Goal: Transaction & Acquisition: Purchase product/service

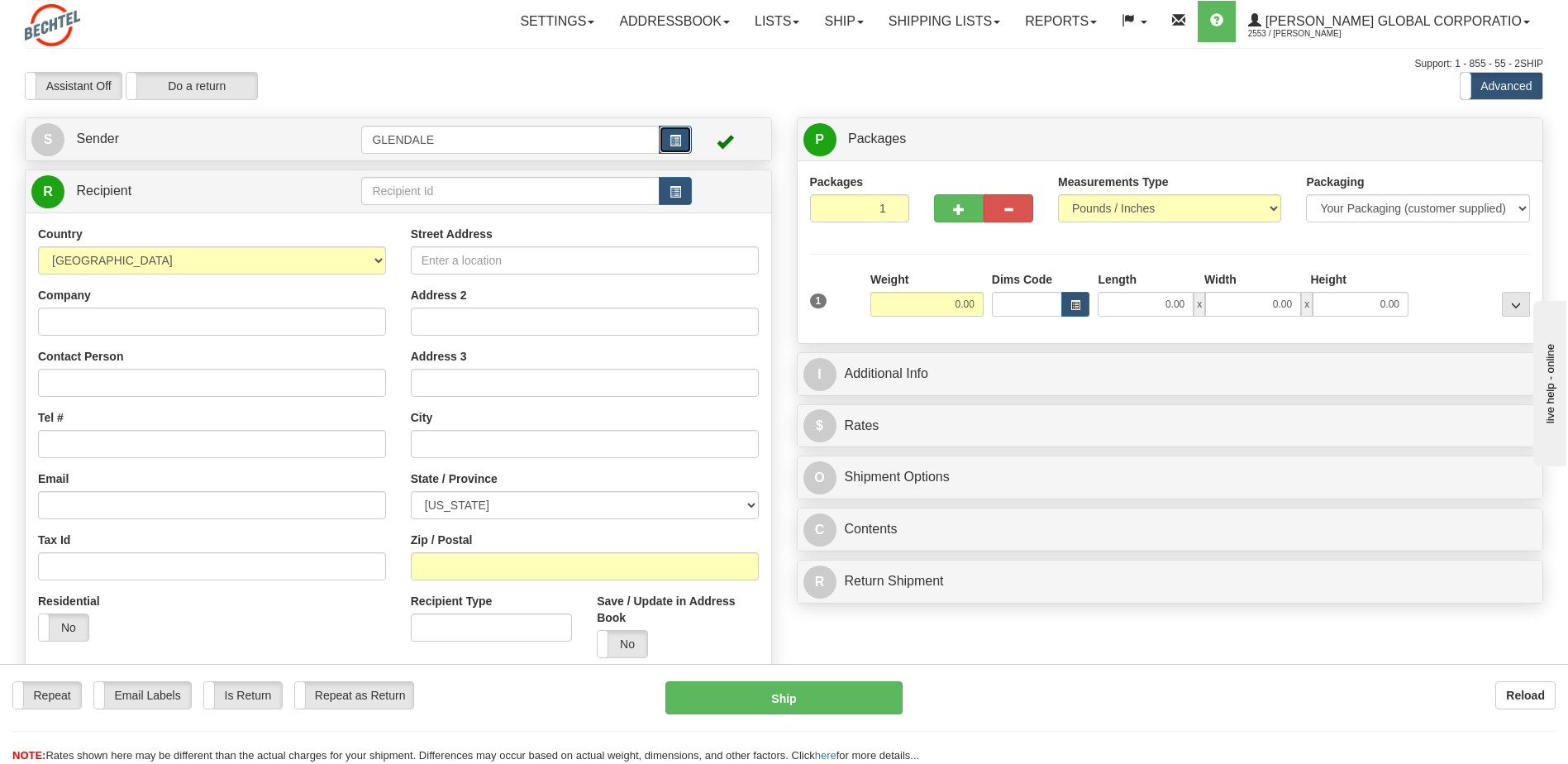
click at [670, 140] on span "button" at bounding box center [676, 140] width 12 height 11
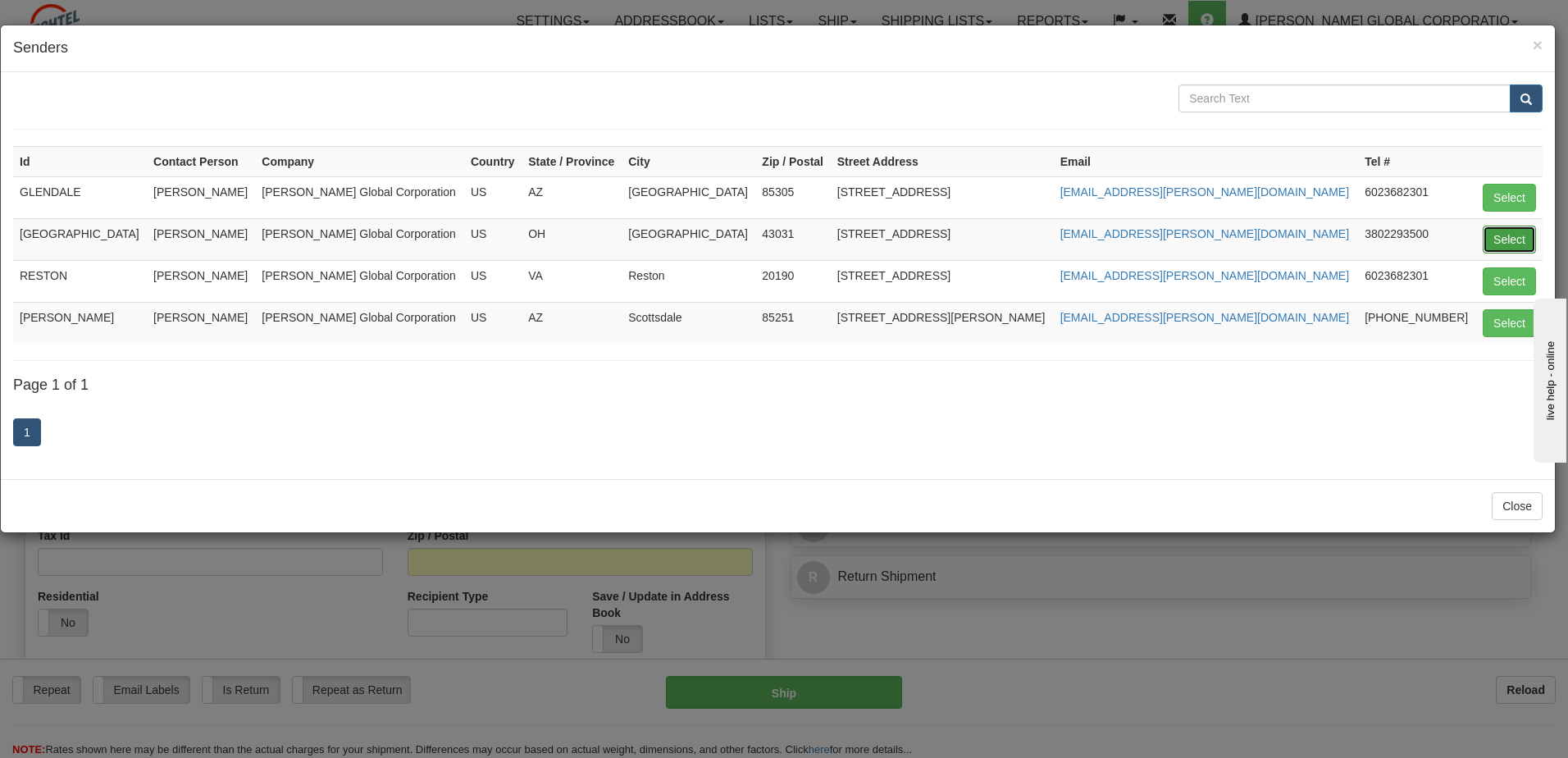
click at [1513, 235] on button "Select" at bounding box center [1509, 239] width 54 height 28
type input "[GEOGRAPHIC_DATA]"
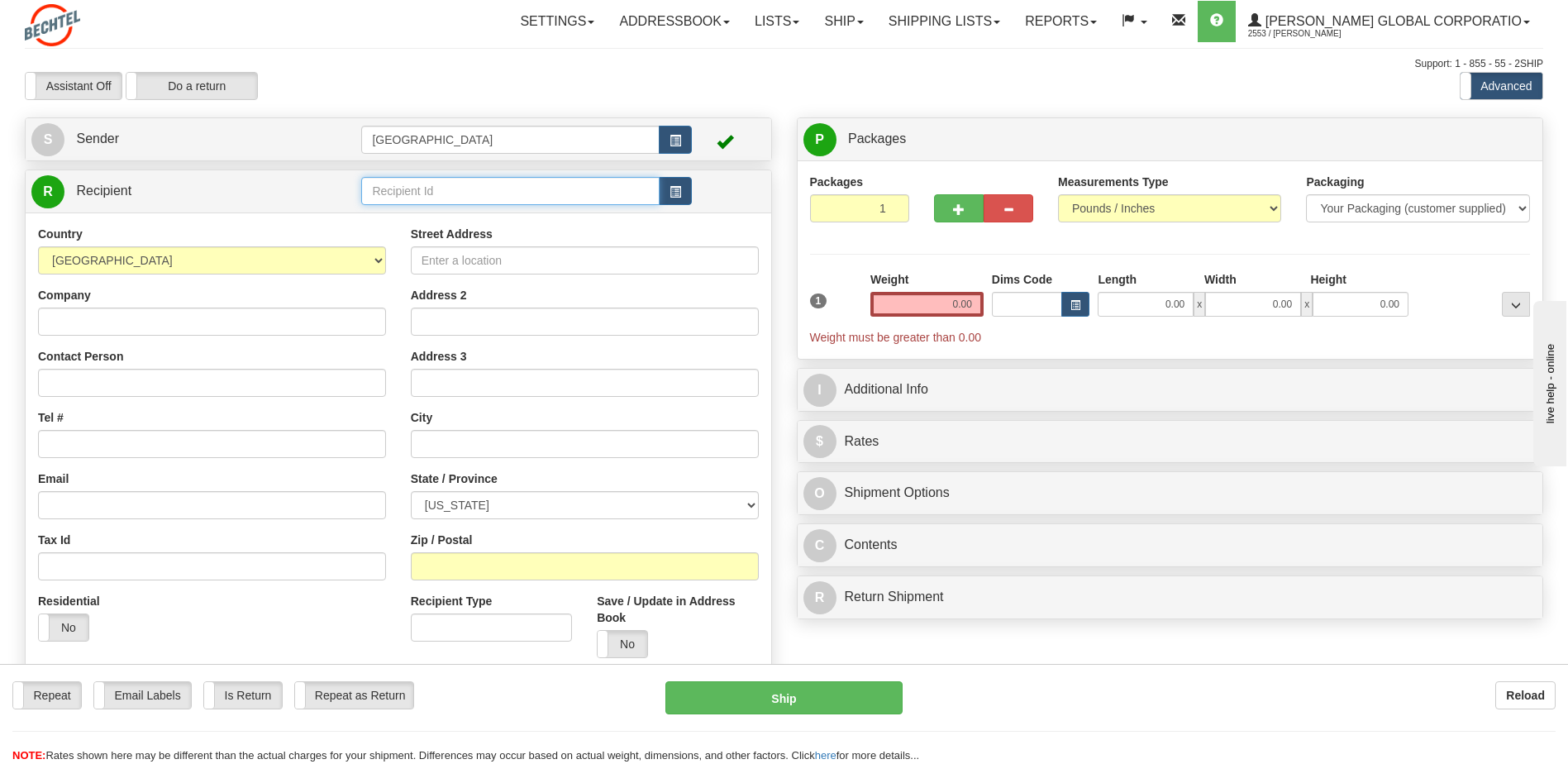
click at [496, 196] on input "text" at bounding box center [510, 191] width 298 height 28
type input "s"
type input "[PERSON_NAME]"
click at [477, 261] on div "Country [GEOGRAPHIC_DATA] [GEOGRAPHIC_DATA] [GEOGRAPHIC_DATA] [GEOGRAPHIC_DATA]…" at bounding box center [398, 448] width 745 height 471
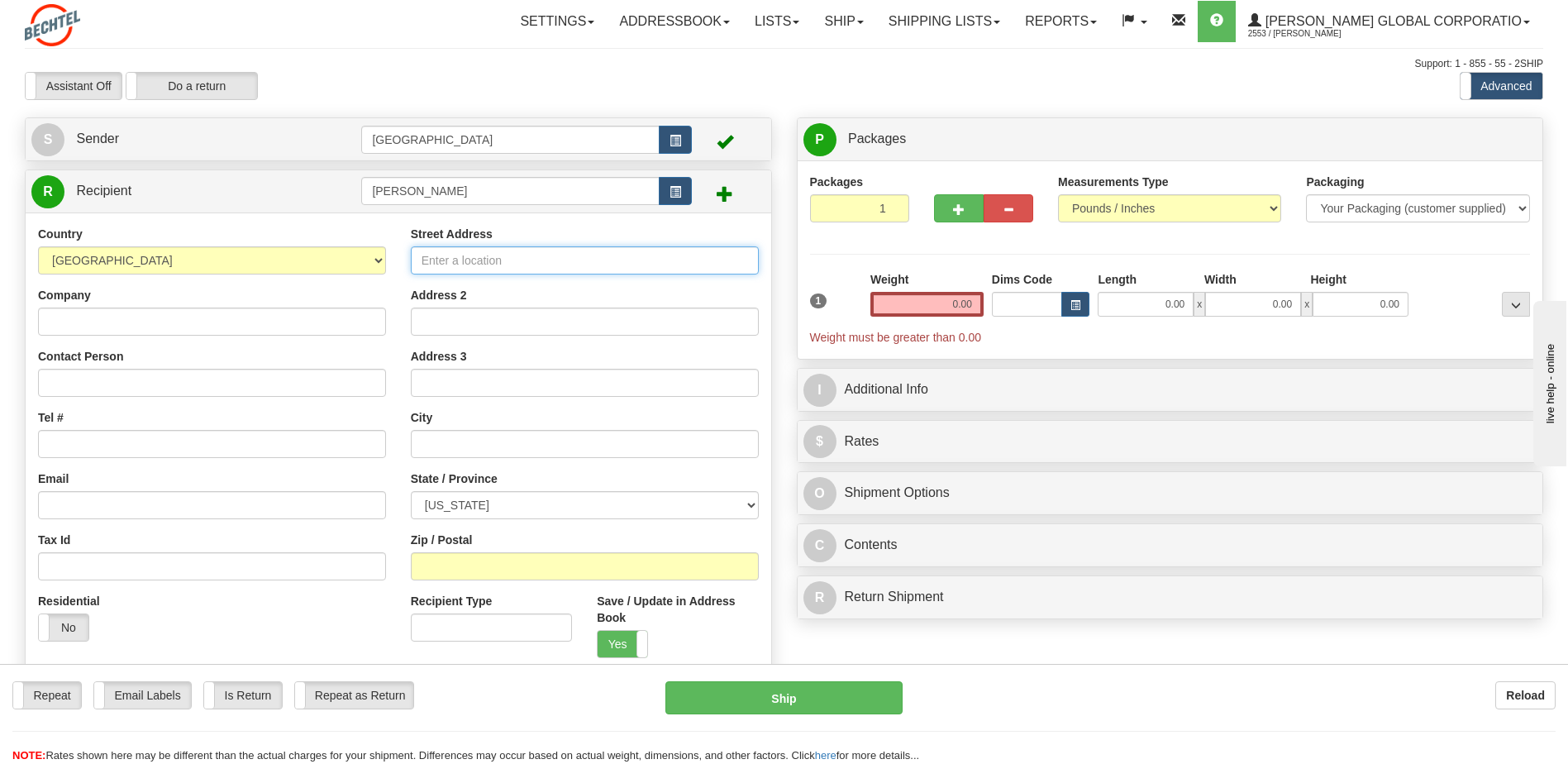
click at [475, 257] on input "Street Address" at bounding box center [585, 260] width 348 height 28
paste input "[STREET_ADDRESS]"
type input "[STREET_ADDRESS]"
click at [446, 320] on input "Address 2" at bounding box center [585, 321] width 348 height 28
type input "Apt 103"
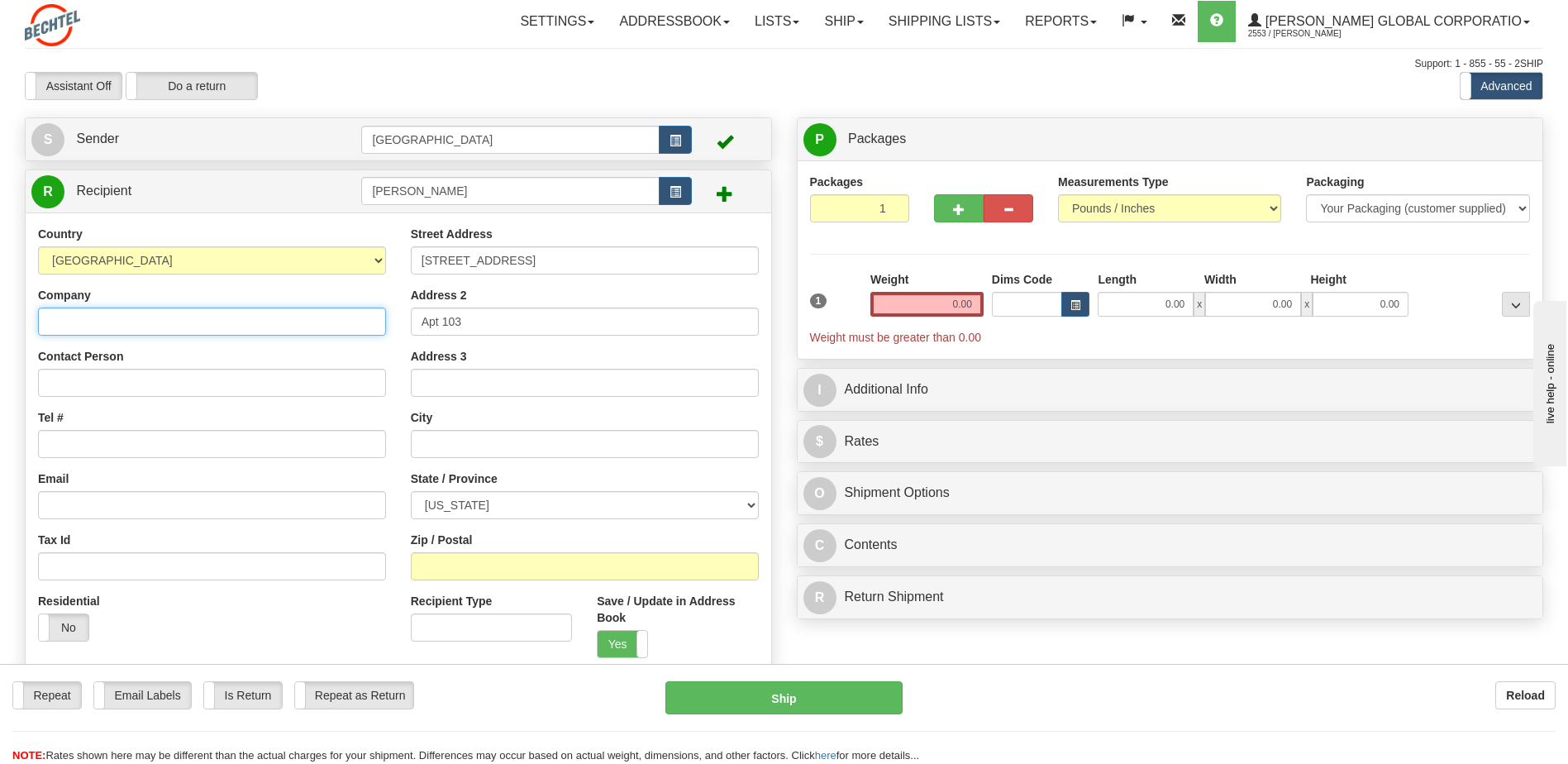
click at [93, 313] on input "Company" at bounding box center [212, 321] width 348 height 28
type input "[PERSON_NAME] Corporation"
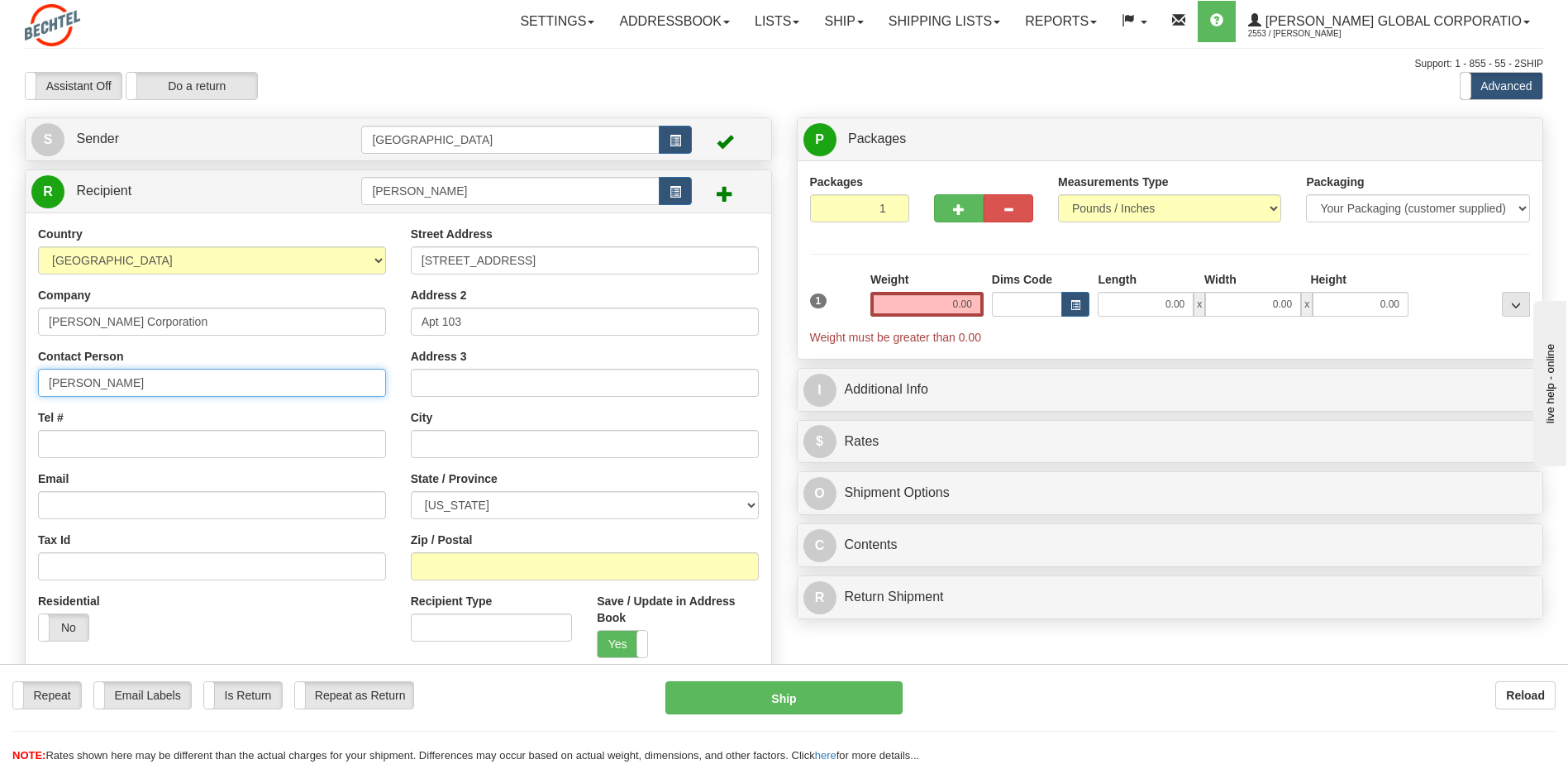
type input "[PERSON_NAME]"
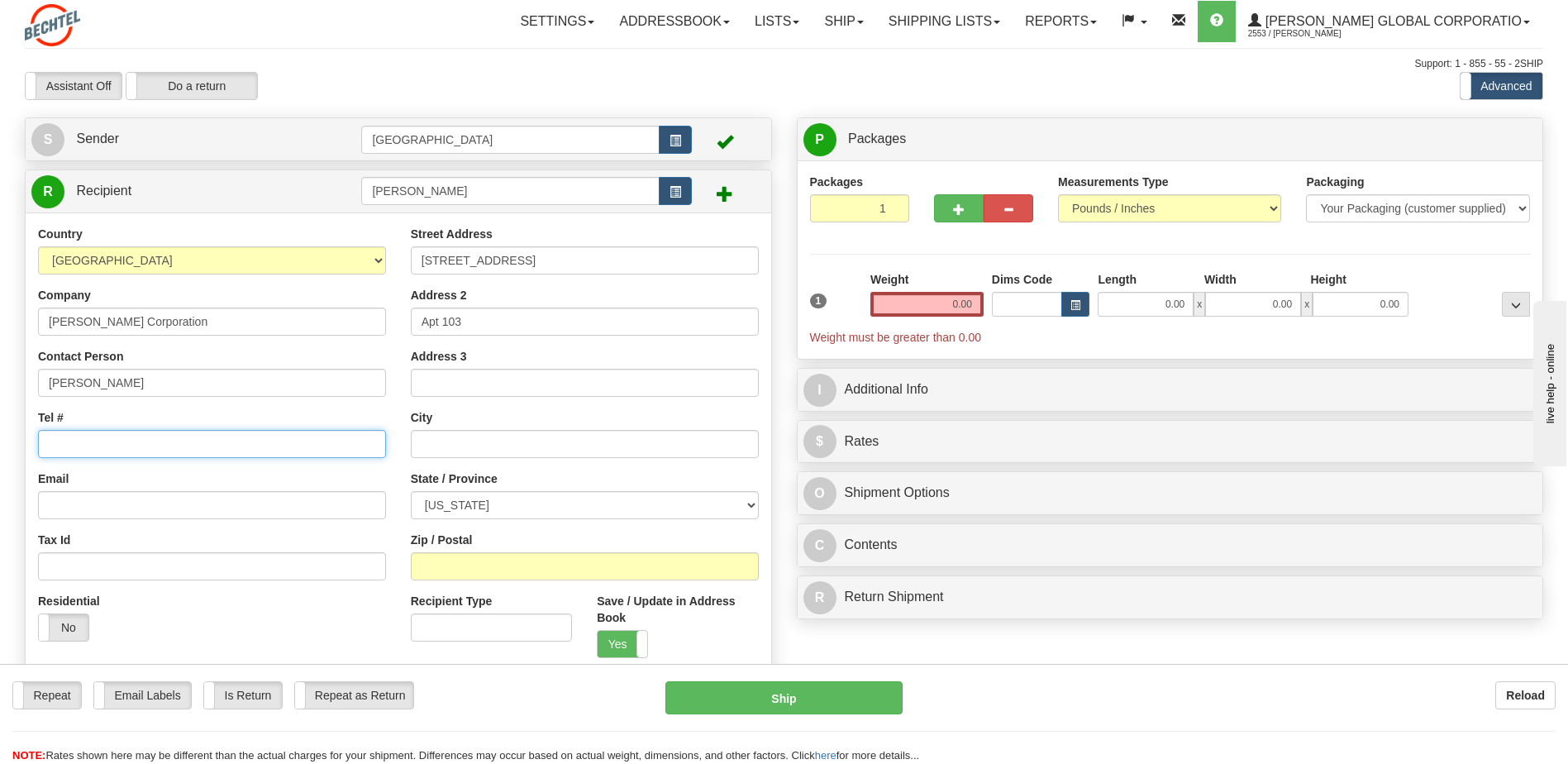
click at [110, 447] on input "Tel #" at bounding box center [212, 444] width 348 height 28
click at [82, 439] on input "Tel #" at bounding box center [212, 444] width 348 height 28
click at [102, 446] on input "Tel #" at bounding box center [212, 444] width 348 height 28
type input "[PHONE_NUMBER]"
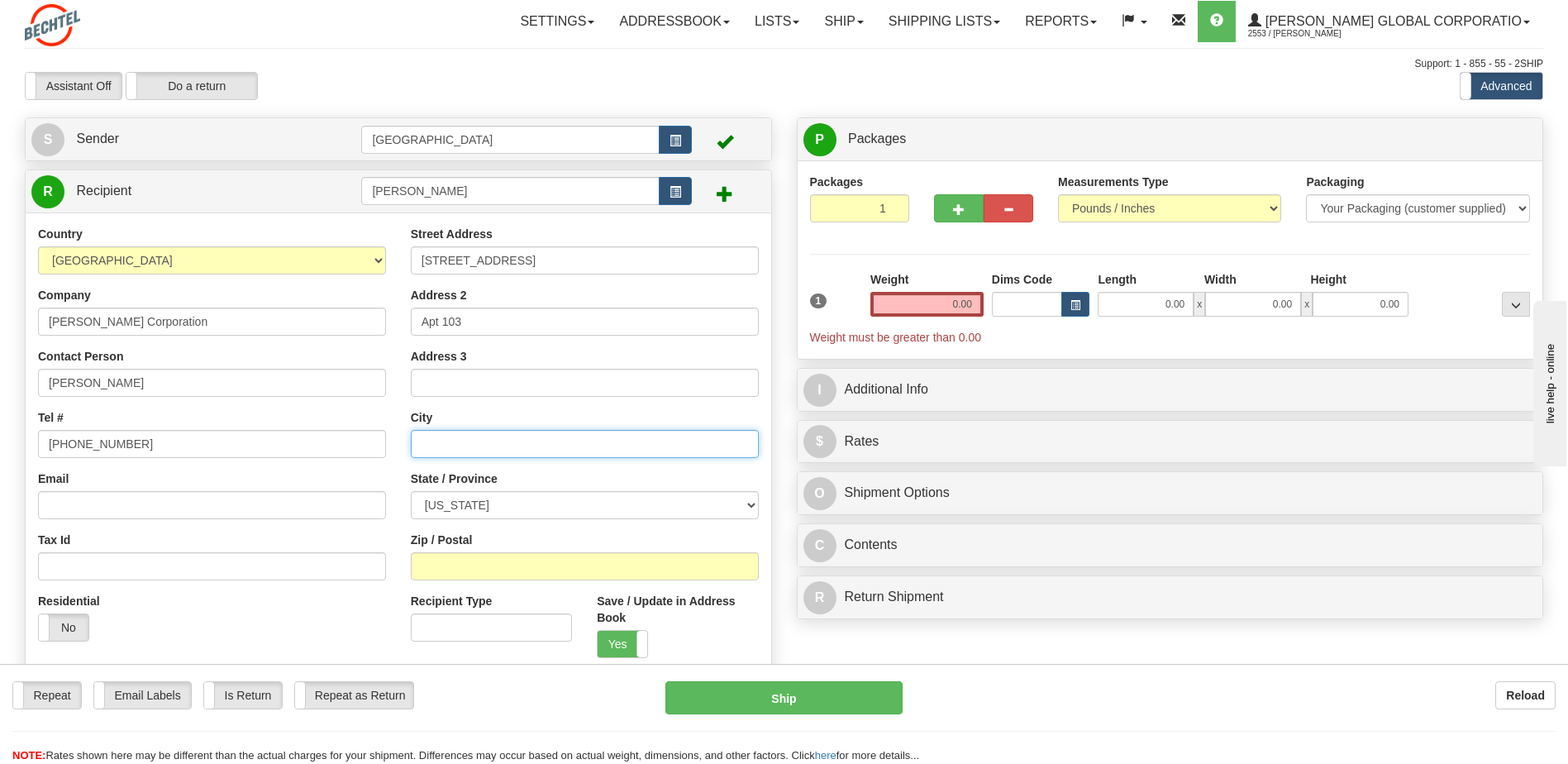
click at [453, 441] on input "text" at bounding box center [585, 444] width 348 height 28
click at [448, 442] on input "text" at bounding box center [585, 444] width 348 height 28
type input "[PERSON_NAME]"
click at [499, 507] on select "[US_STATE] [US_STATE] [US_STATE] [US_STATE] Armed Forces America Armed Forces E…" at bounding box center [585, 505] width 348 height 28
select select "VA"
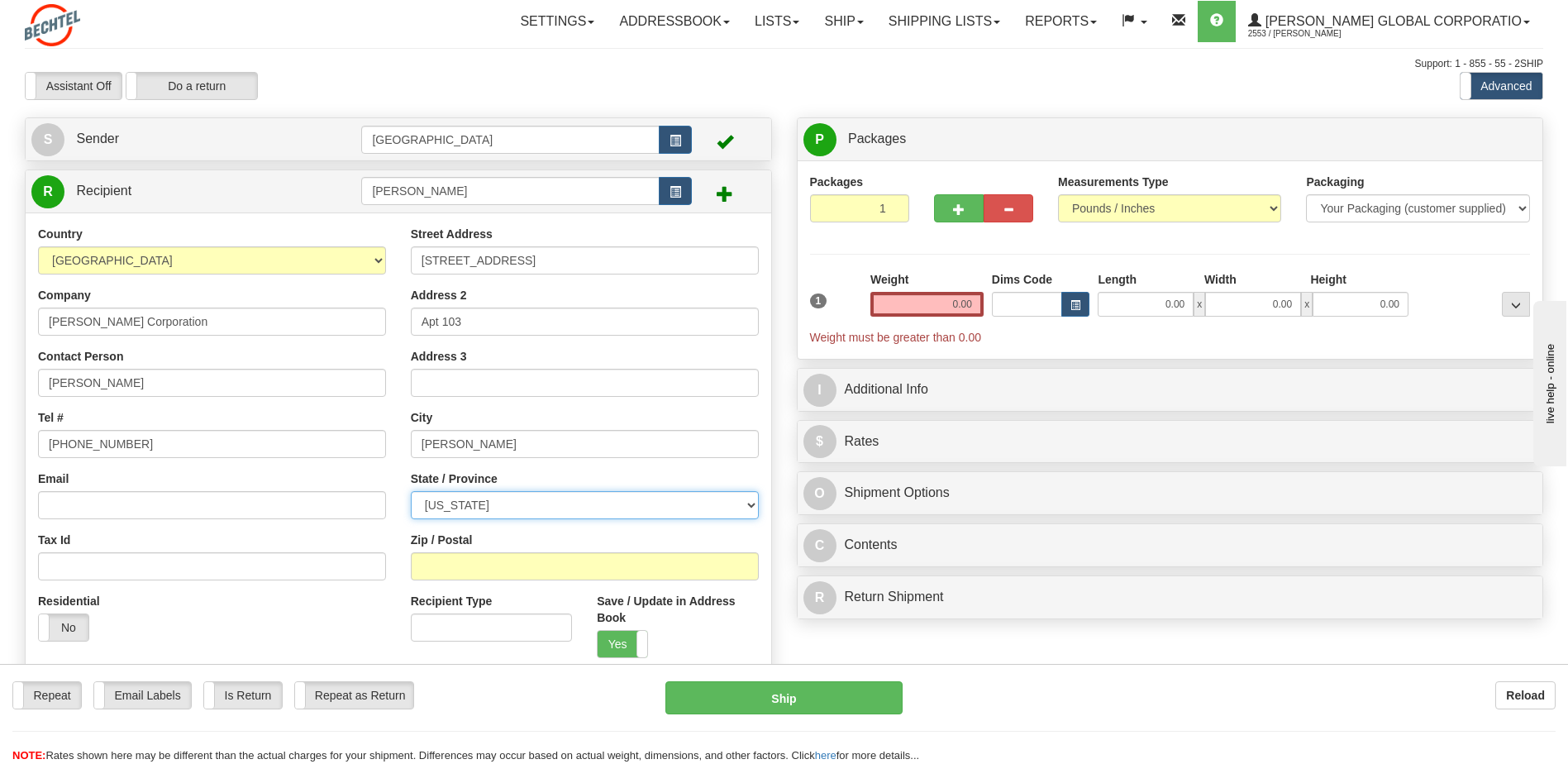
click at [411, 491] on select "[US_STATE] [US_STATE] [US_STATE] [US_STATE] Armed Forces America Armed Forces E…" at bounding box center [585, 505] width 348 height 28
click at [481, 563] on input "Zip / Postal" at bounding box center [585, 566] width 348 height 28
type input "20171"
click at [74, 505] on input "Email" at bounding box center [212, 505] width 348 height 28
click at [107, 502] on input "Email" at bounding box center [212, 505] width 348 height 28
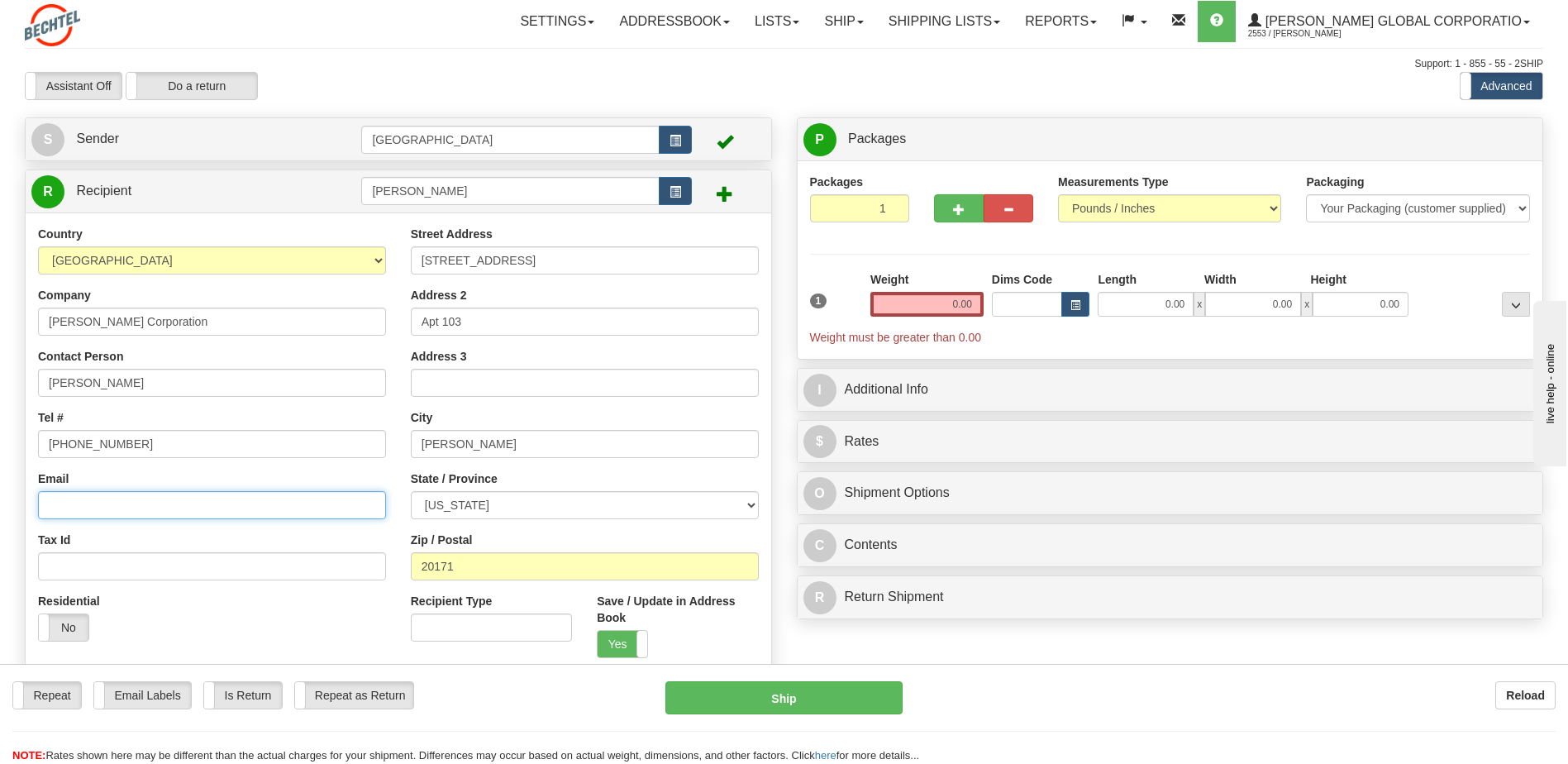
paste input "[EMAIL_ADDRESS][PERSON_NAME][DOMAIN_NAME]"
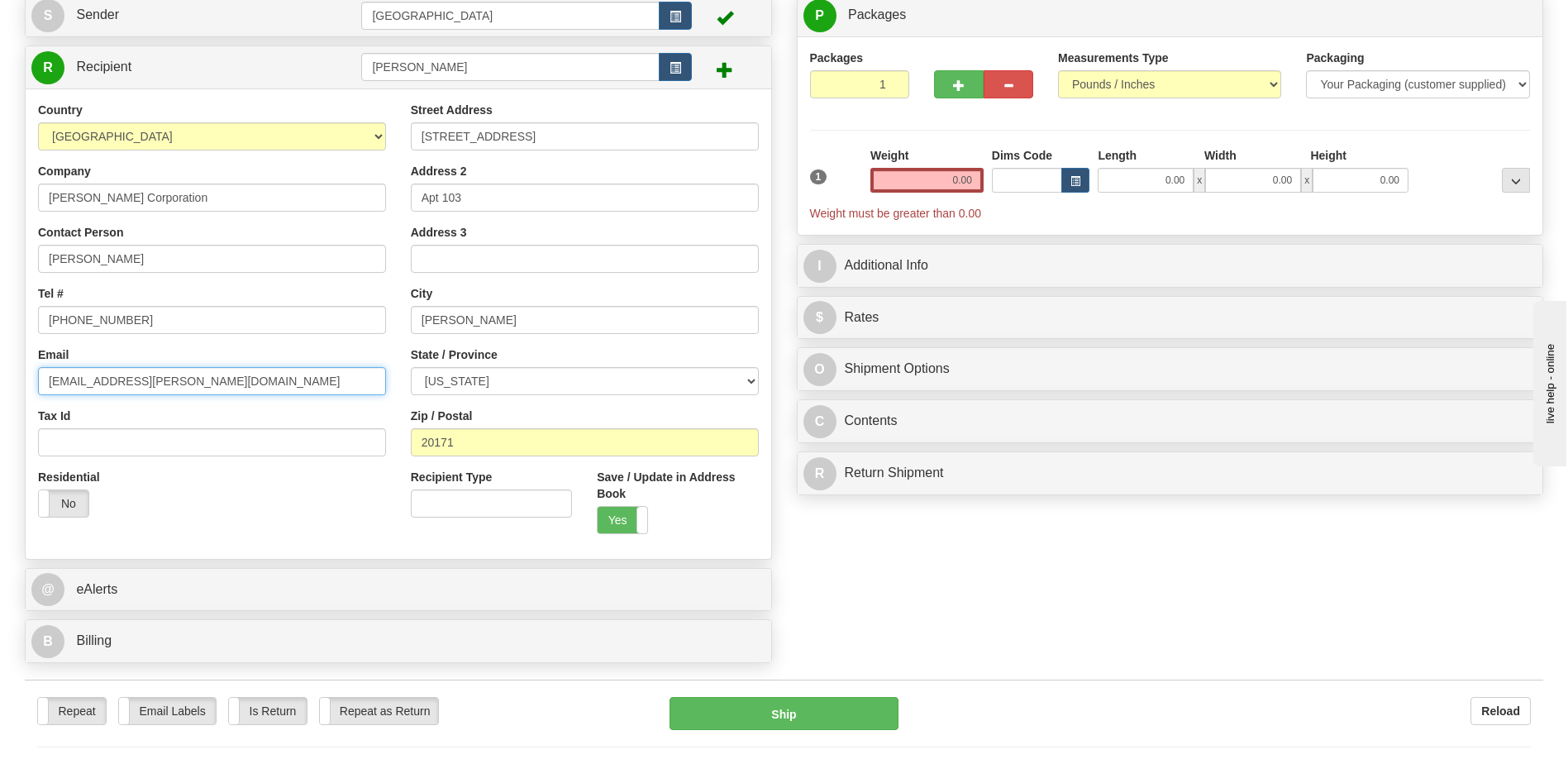
scroll to position [165, 0]
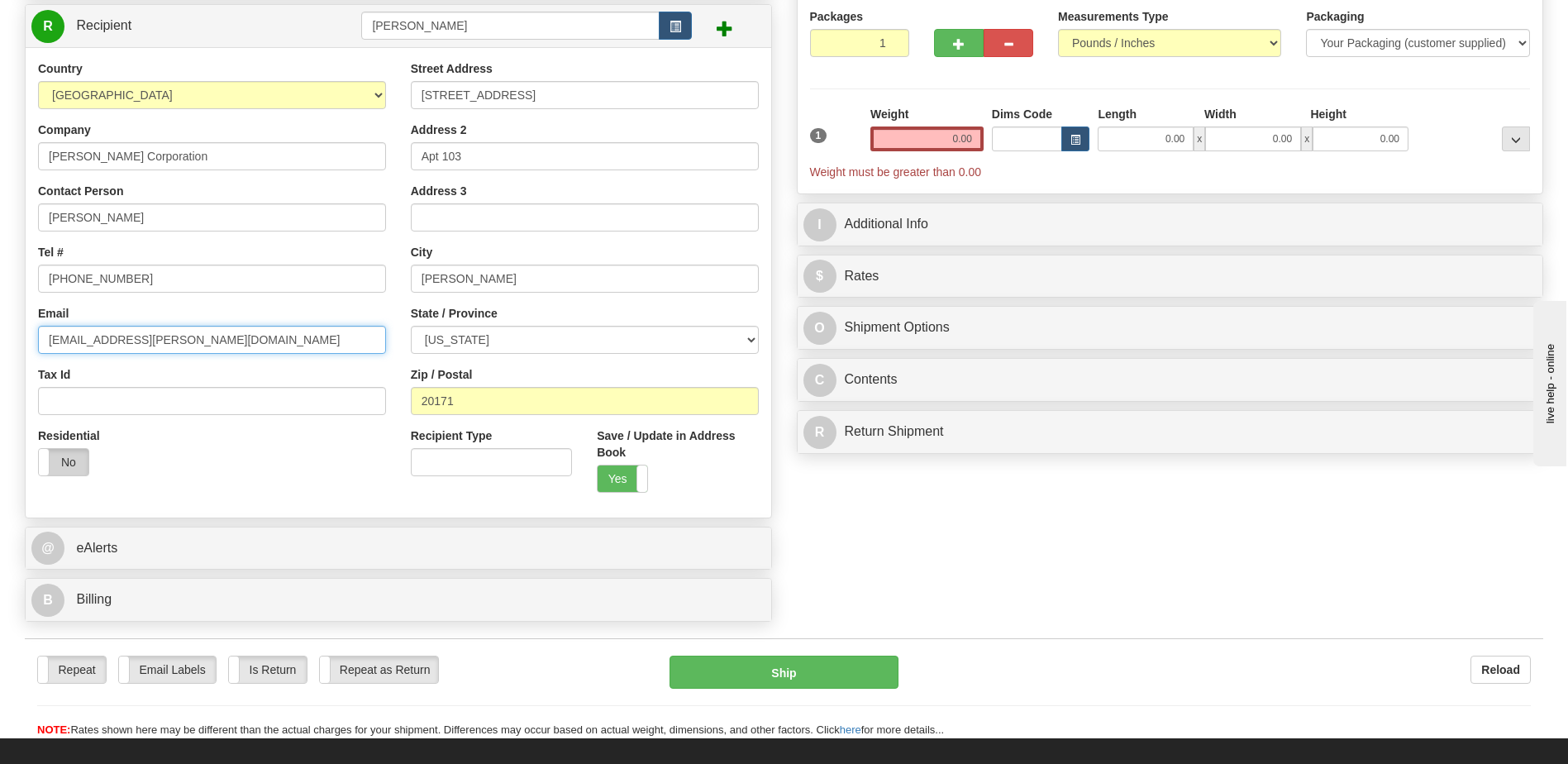
type input "[EMAIL_ADDRESS][PERSON_NAME][DOMAIN_NAME]"
click at [71, 462] on label "No" at bounding box center [63, 461] width 49 height 26
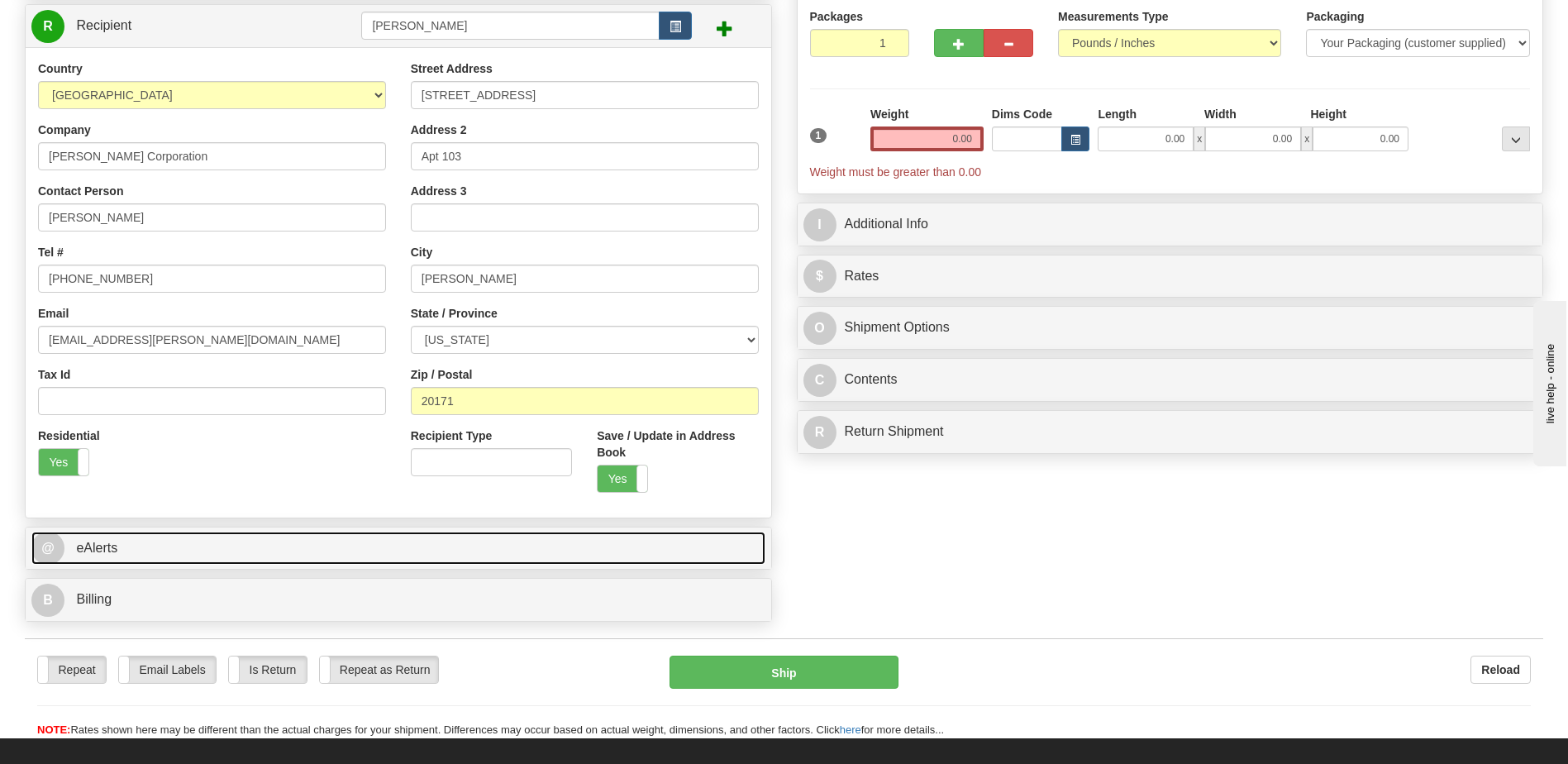
click at [342, 544] on link "@ eAlerts" at bounding box center [397, 548] width 734 height 34
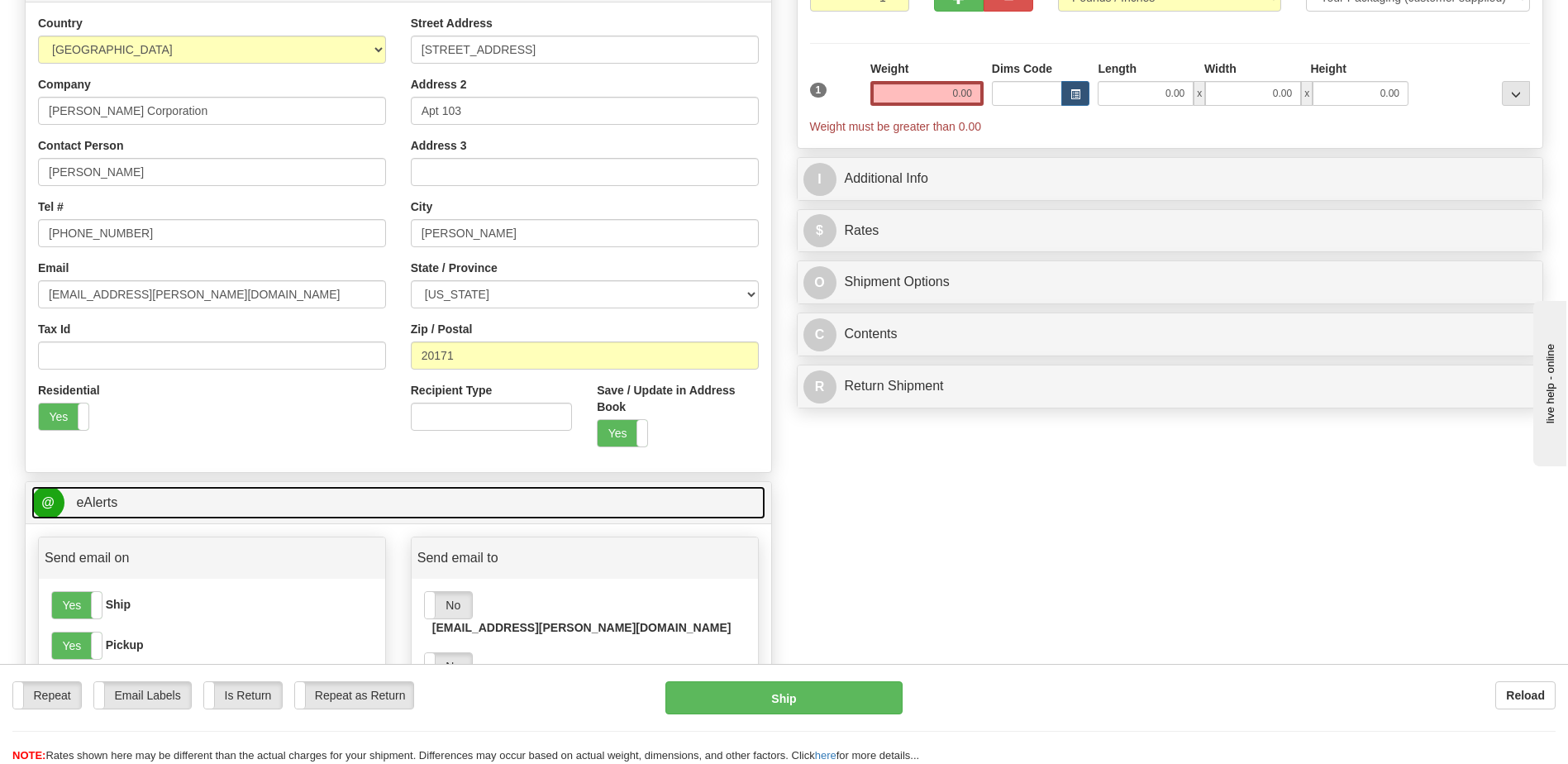
scroll to position [249, 0]
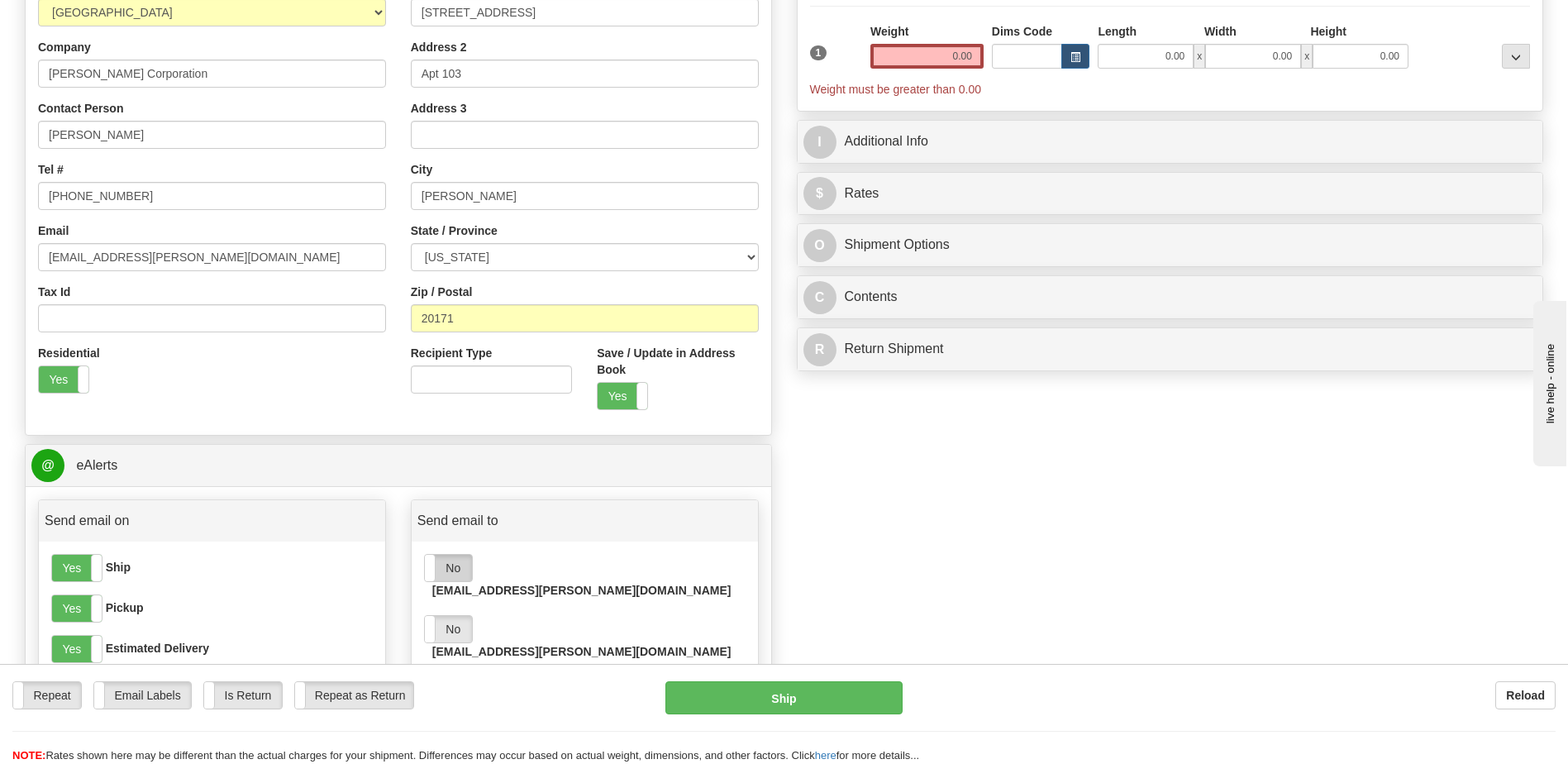
click at [451, 562] on label "No" at bounding box center [449, 568] width 47 height 26
click at [452, 616] on label "No" at bounding box center [449, 629] width 47 height 26
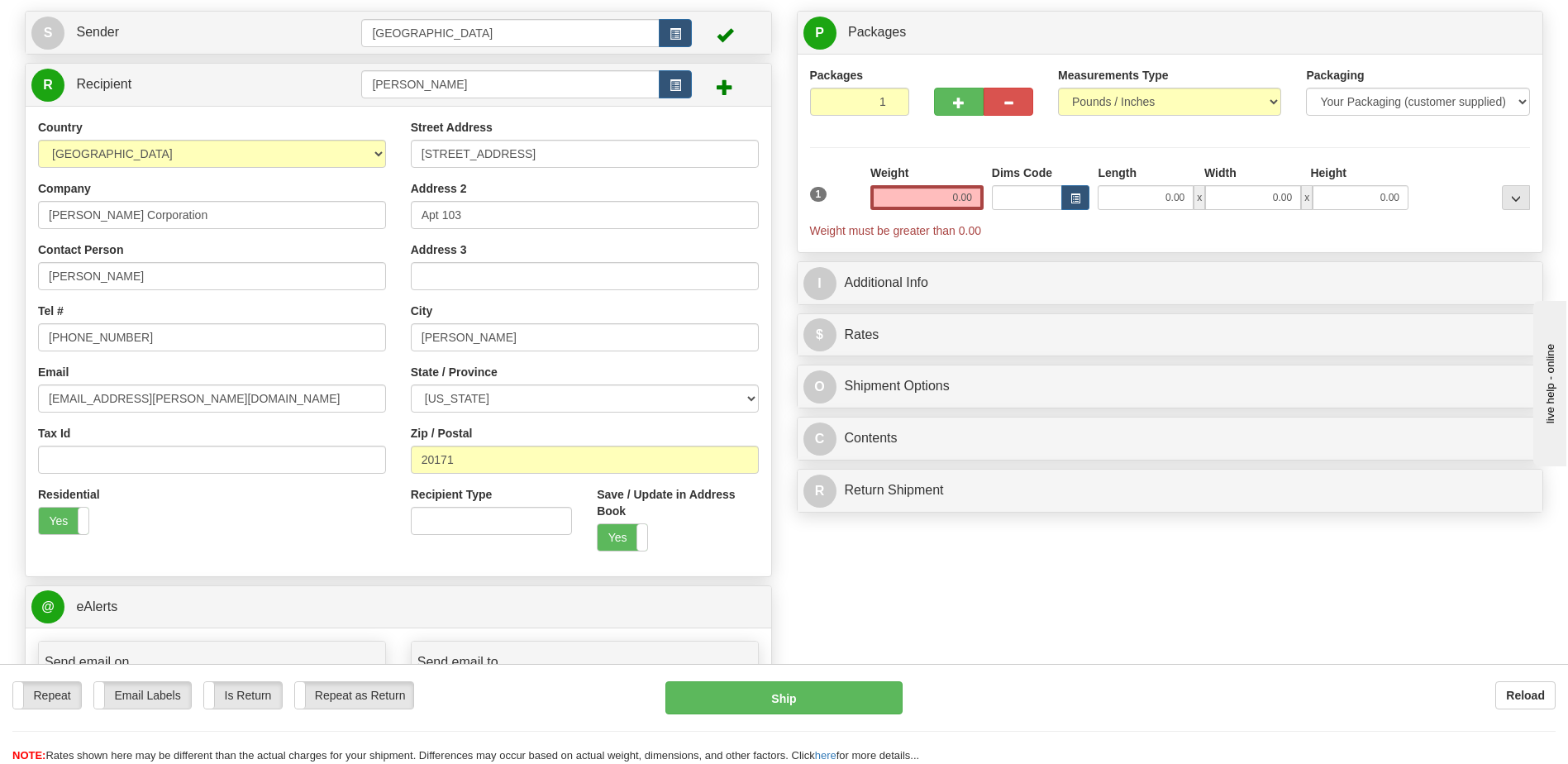
scroll to position [0, 0]
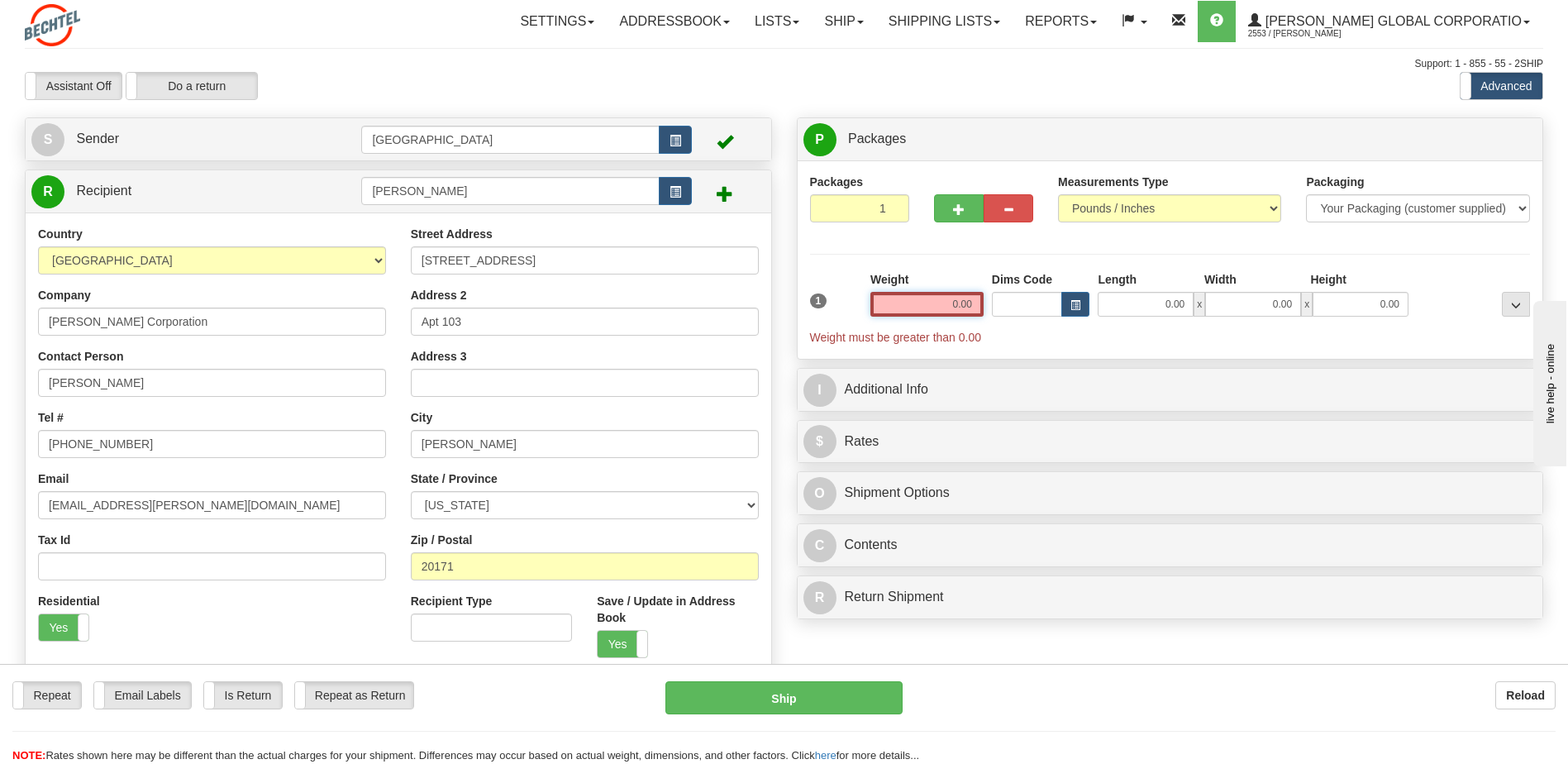
click at [956, 308] on input "0.00" at bounding box center [926, 305] width 113 height 25
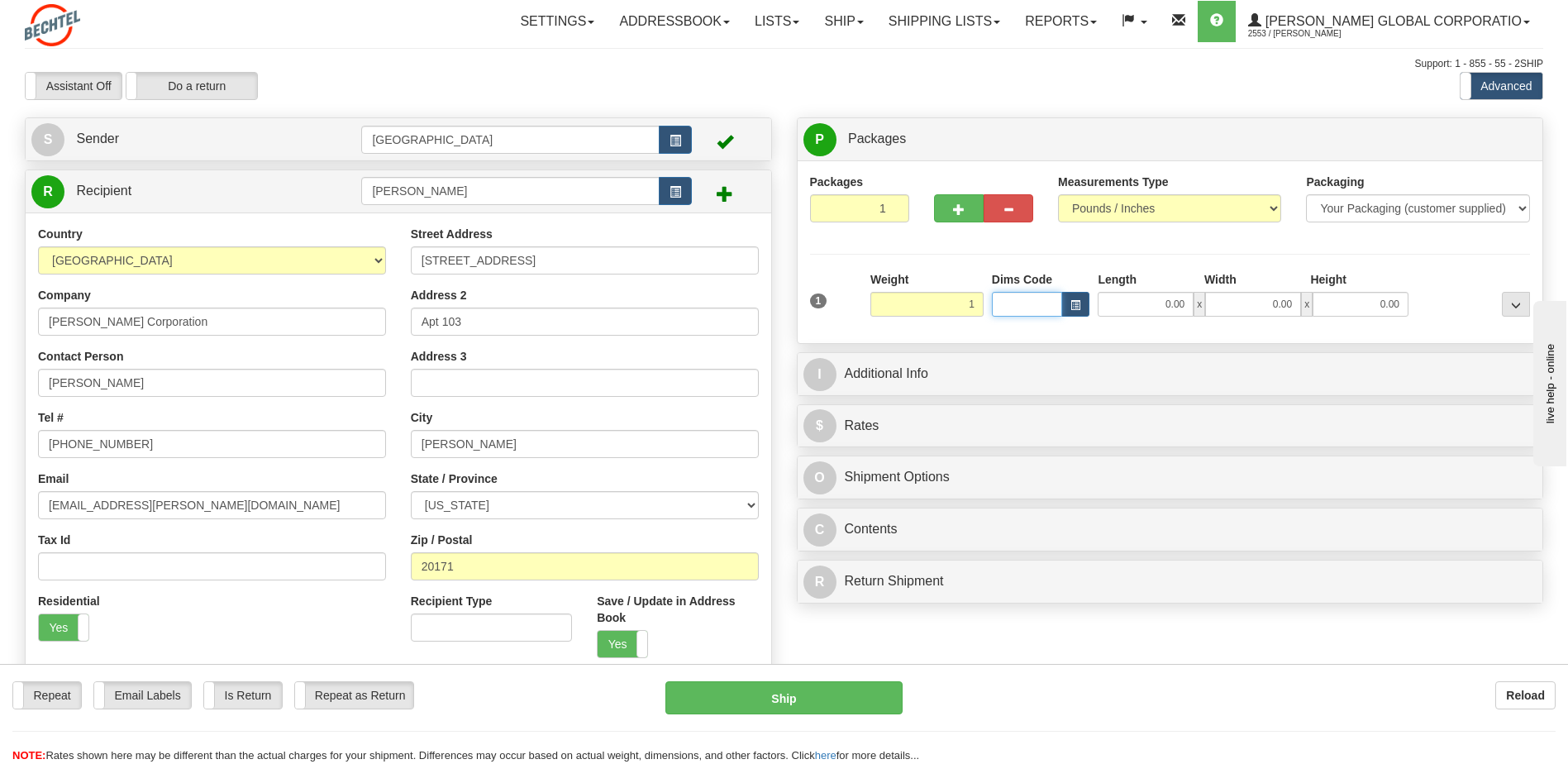
type input "1.00"
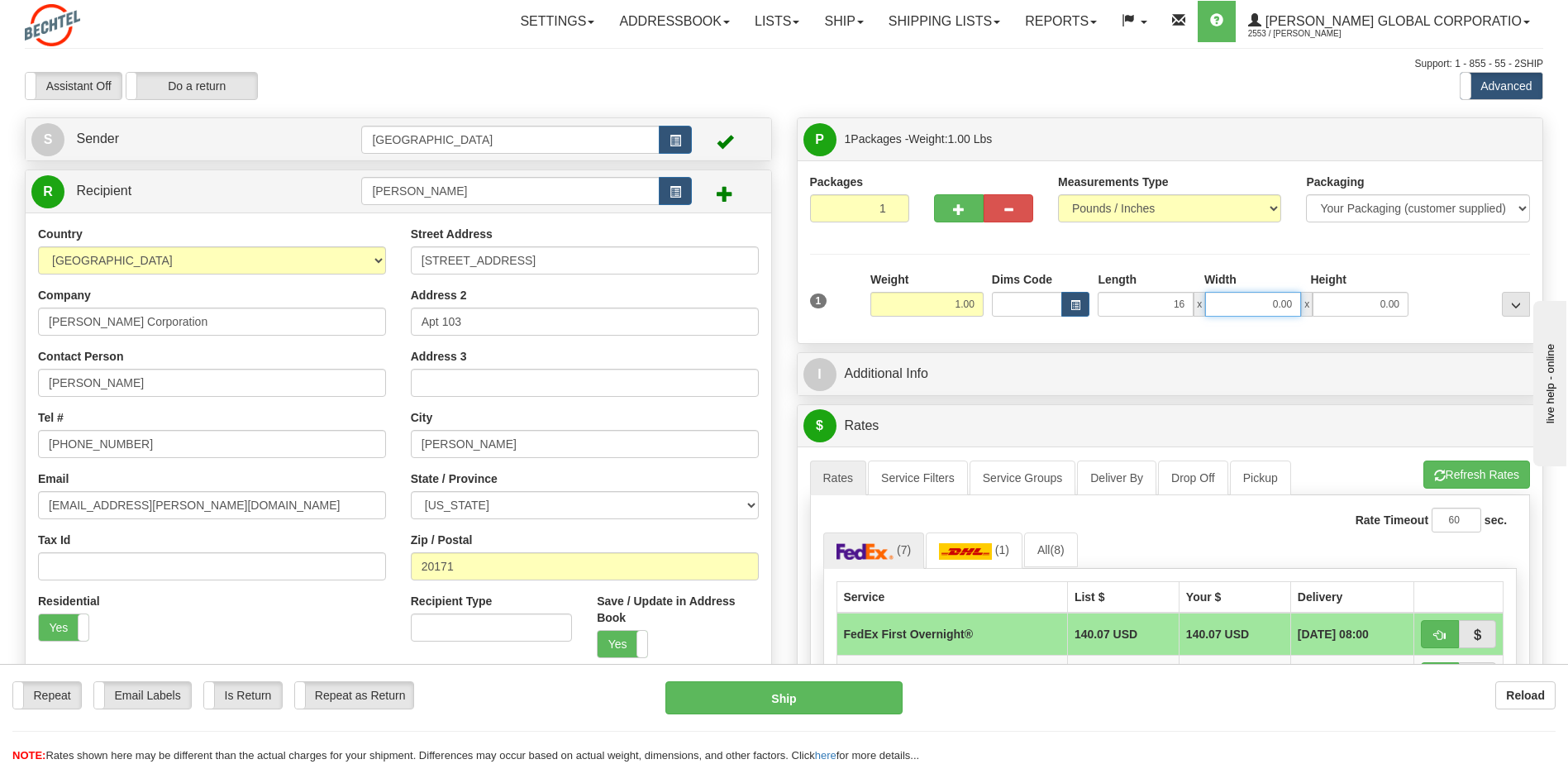
type input "16.00"
click at [1261, 306] on input "0.00" at bounding box center [1253, 305] width 96 height 25
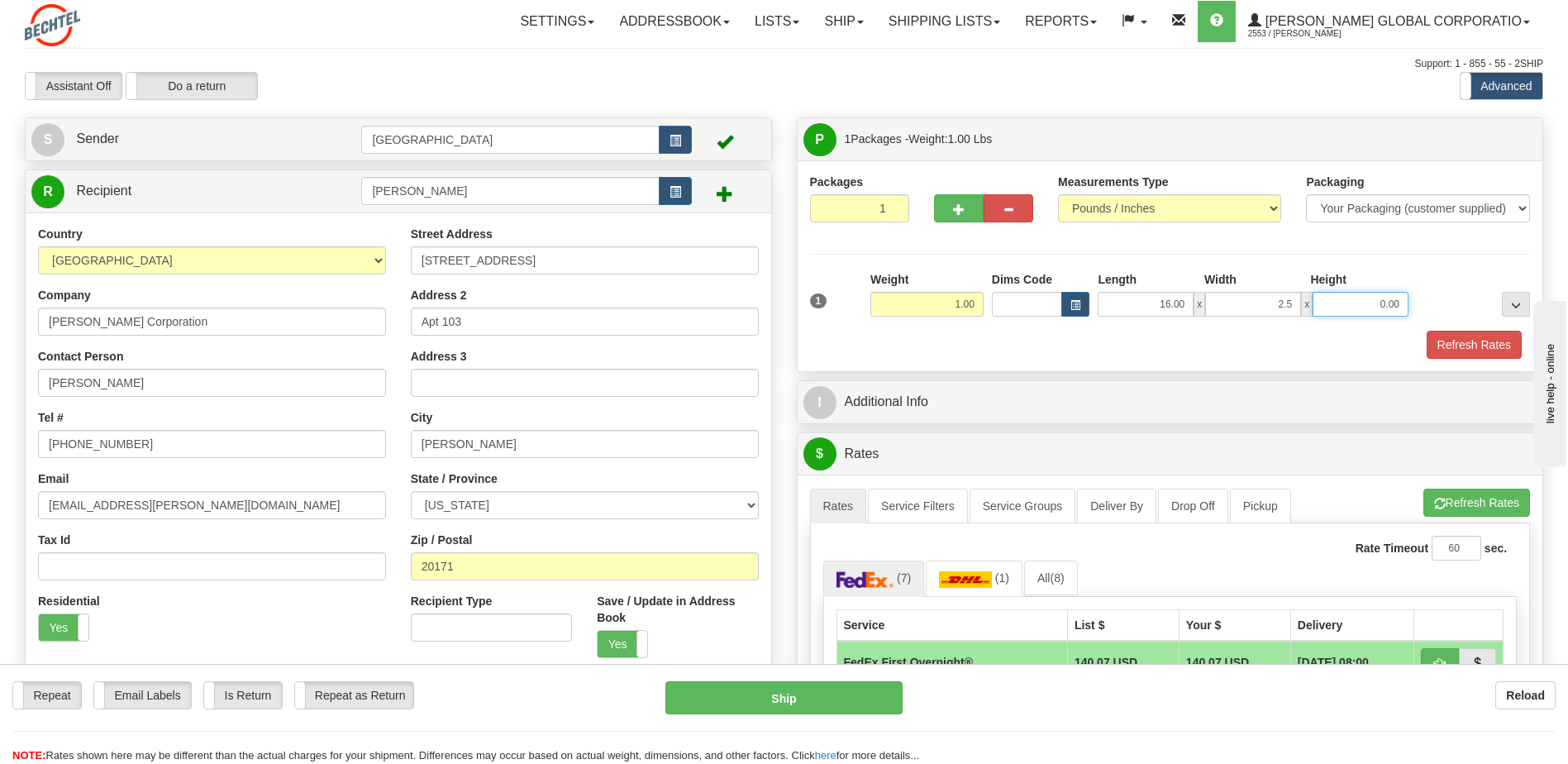
type input "2.50"
click at [1358, 305] on input "0.00" at bounding box center [1360, 305] width 96 height 25
type input "13.50"
click at [1472, 340] on button "Refresh Rates" at bounding box center [1474, 344] width 95 height 28
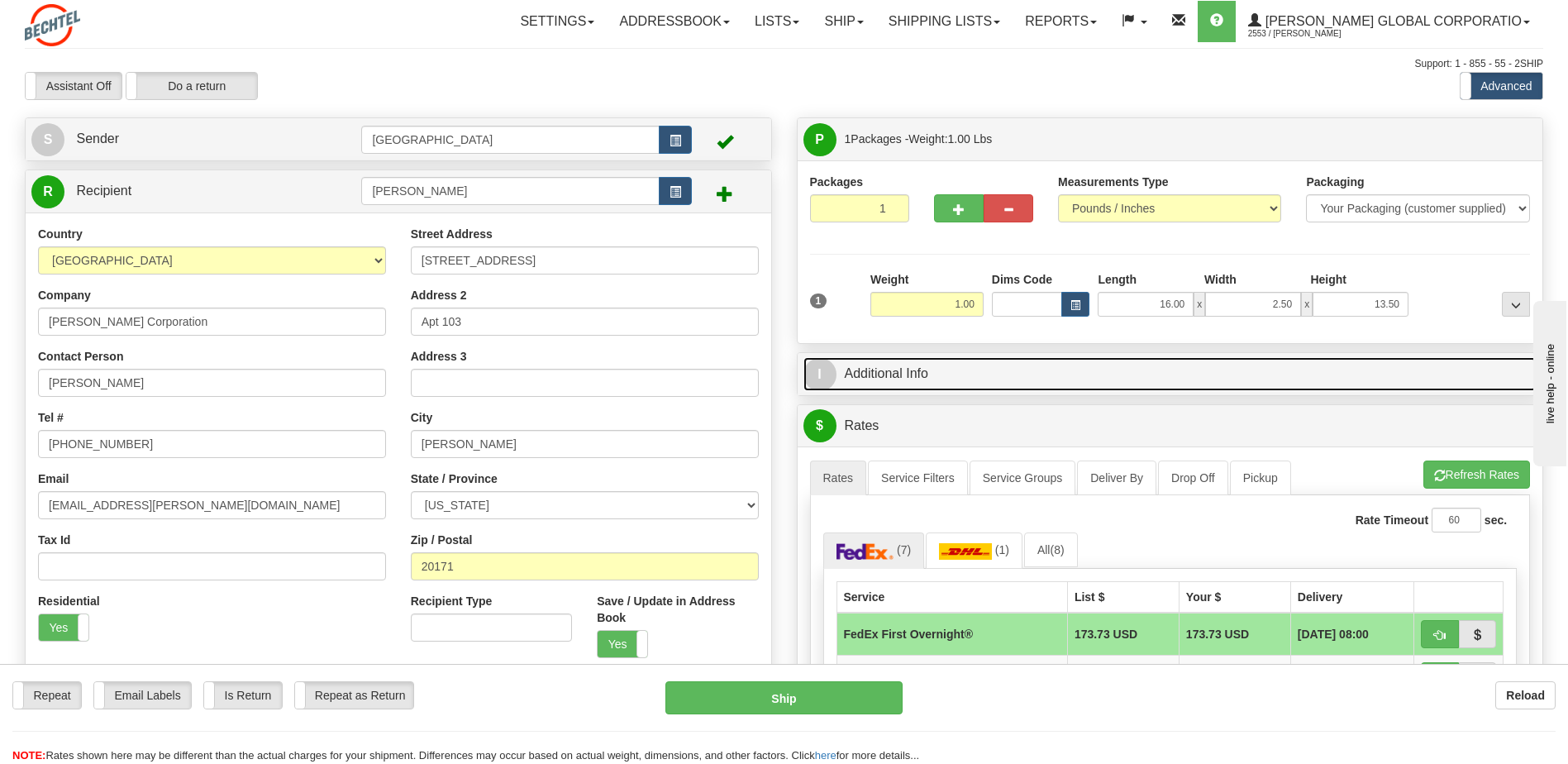
click at [898, 375] on link "I Additional Info" at bounding box center [1170, 373] width 734 height 34
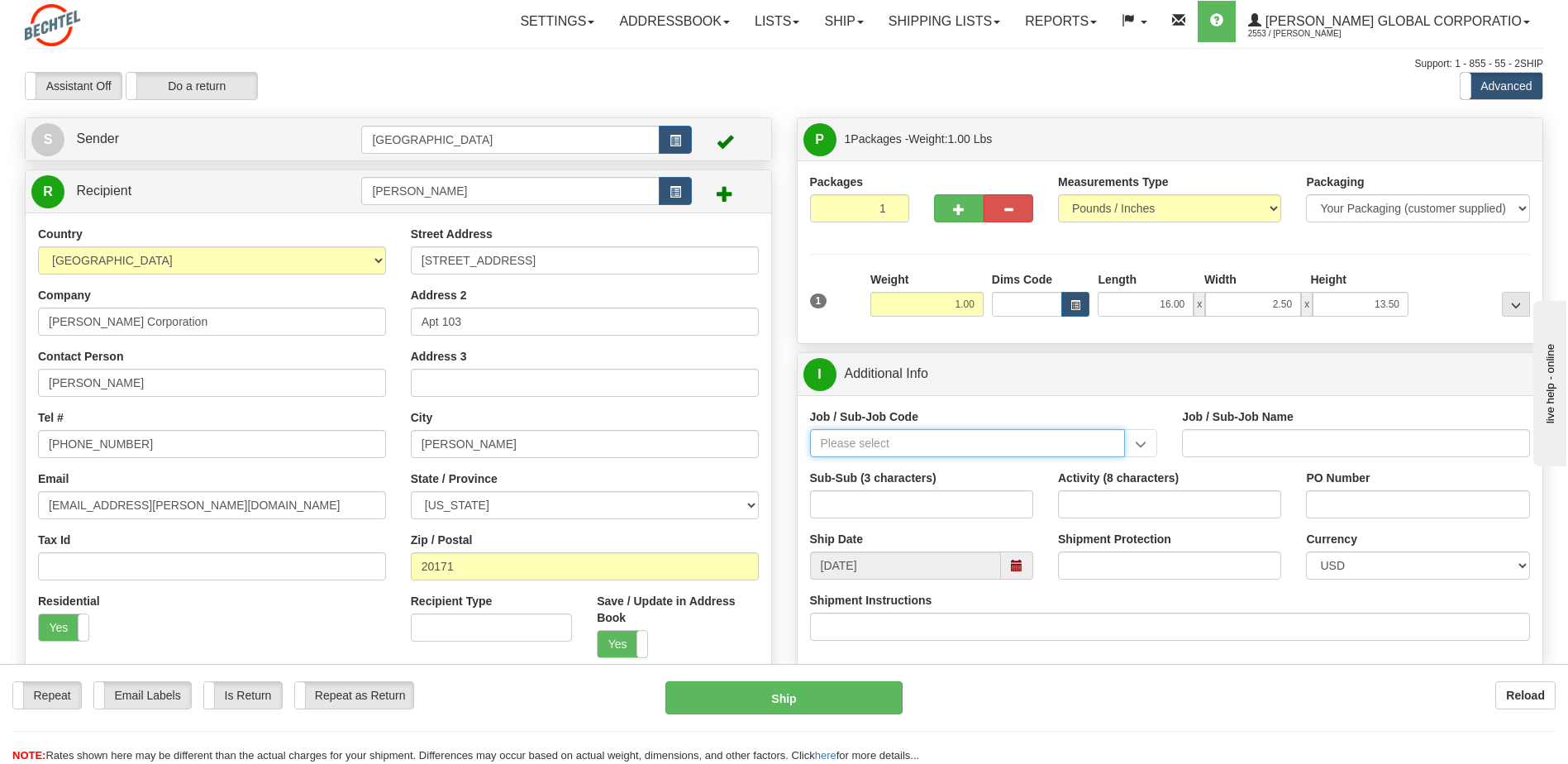
click at [875, 445] on input "Job / Sub-Job Code" at bounding box center [968, 443] width 316 height 28
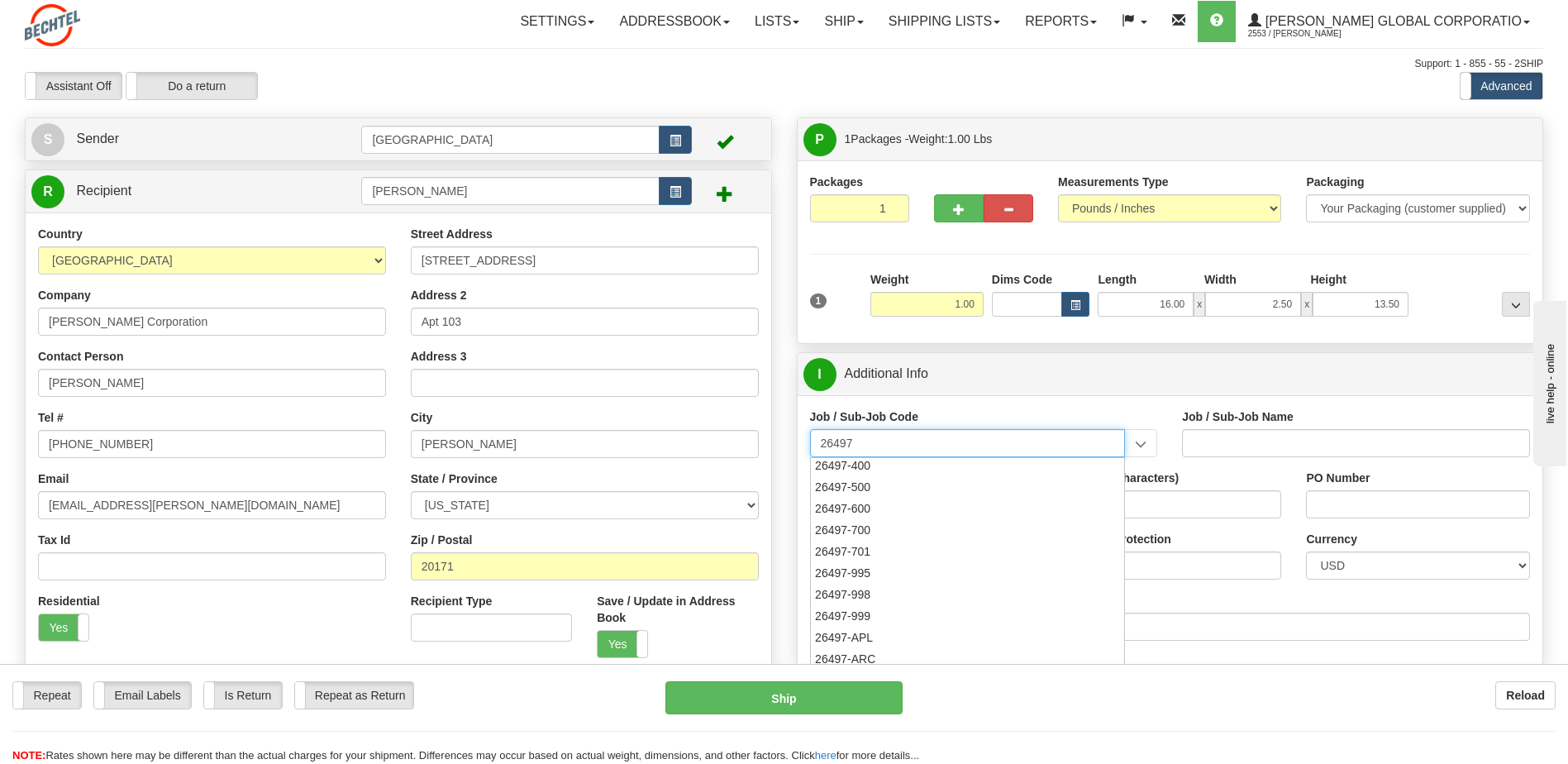
scroll to position [249, 0]
click at [870, 582] on div "26497-999" at bounding box center [964, 586] width 300 height 18
type input "26497-999"
type input "PROJECT CARDINAL SEMICONDUCTOR FAB - PHASE 1 - NO"
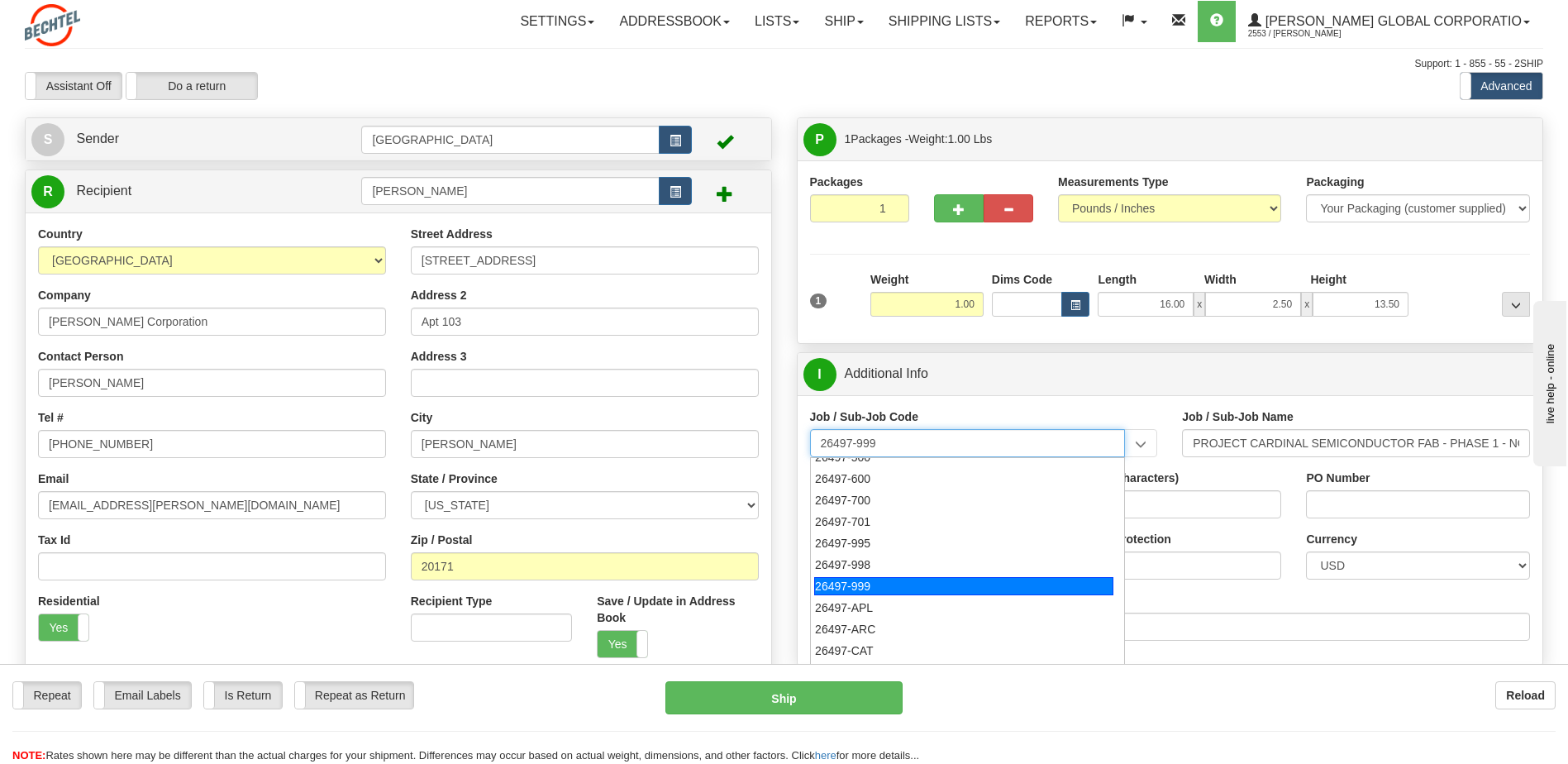
type input "26497-999"
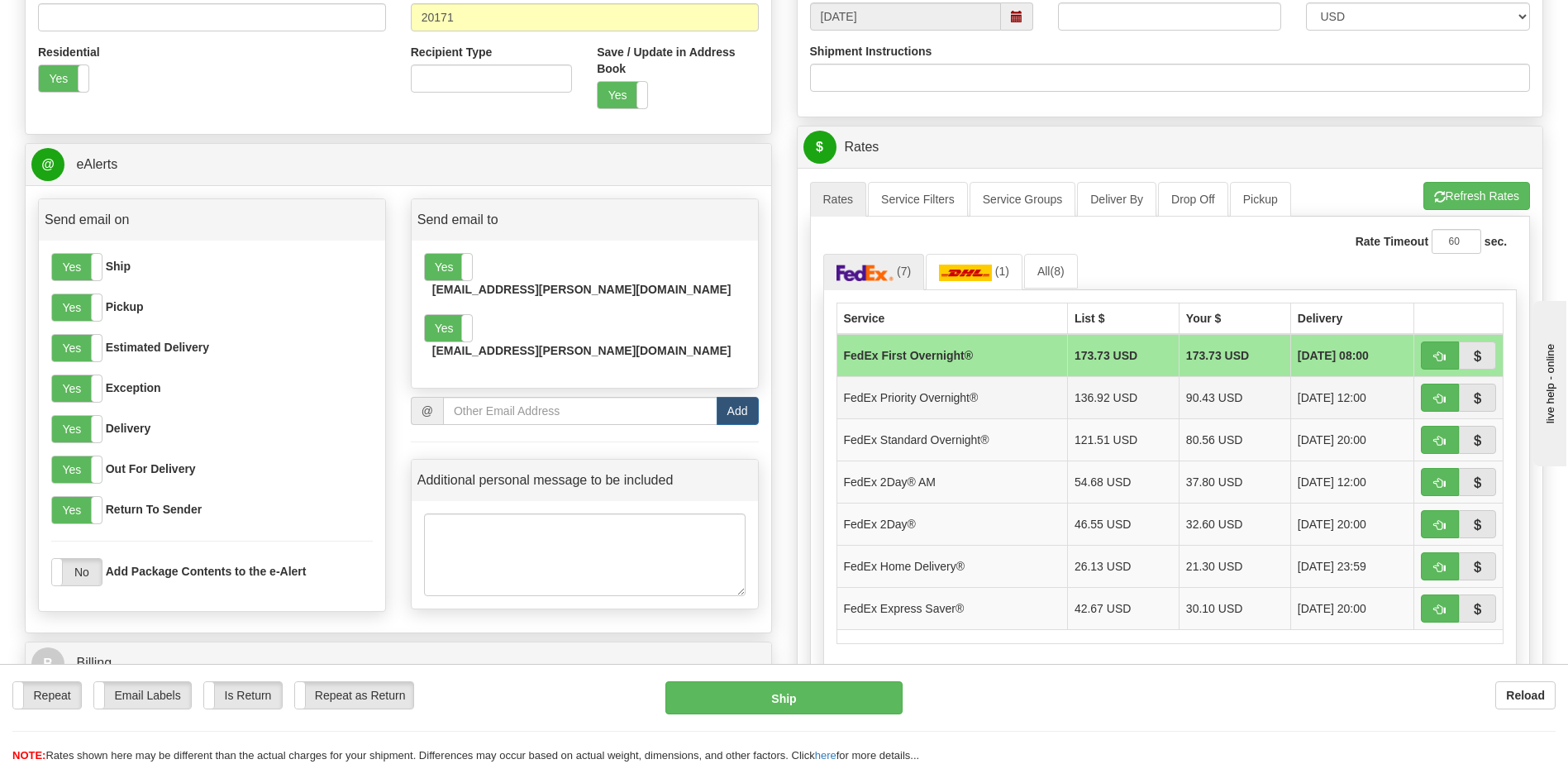
scroll to position [579, 0]
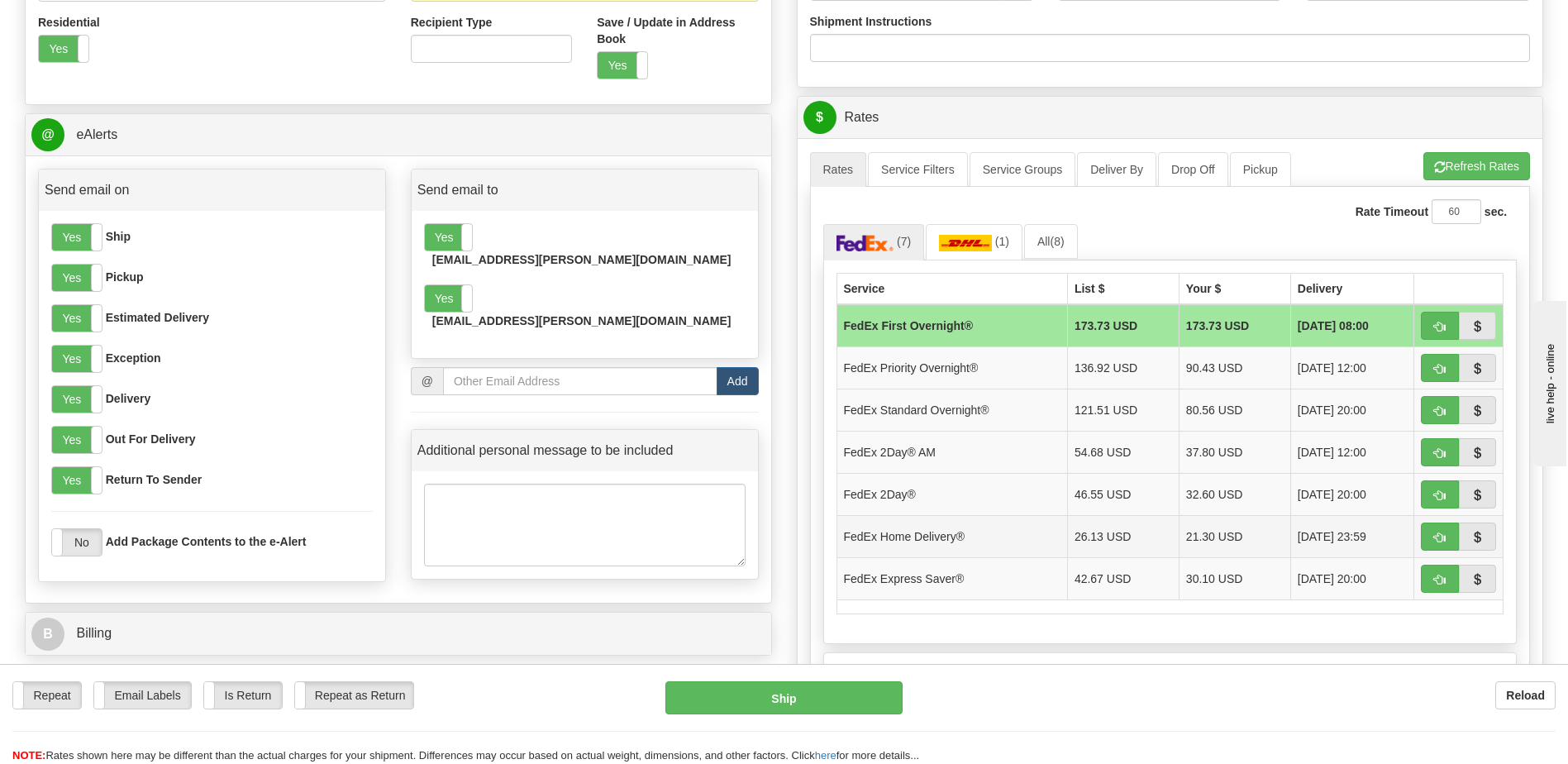
click at [893, 541] on td "FedEx Home Delivery®" at bounding box center [951, 537] width 231 height 43
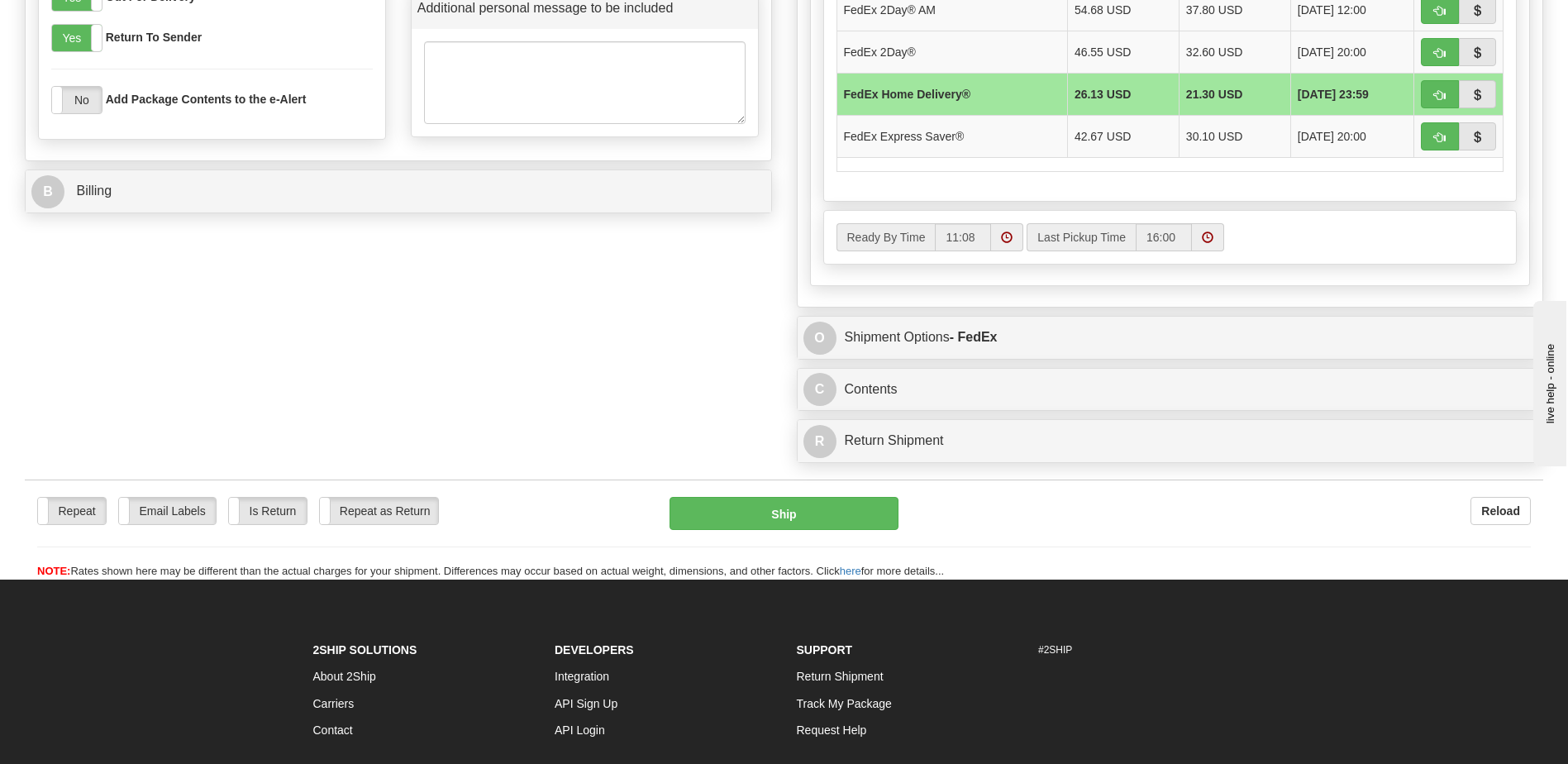
scroll to position [1075, 0]
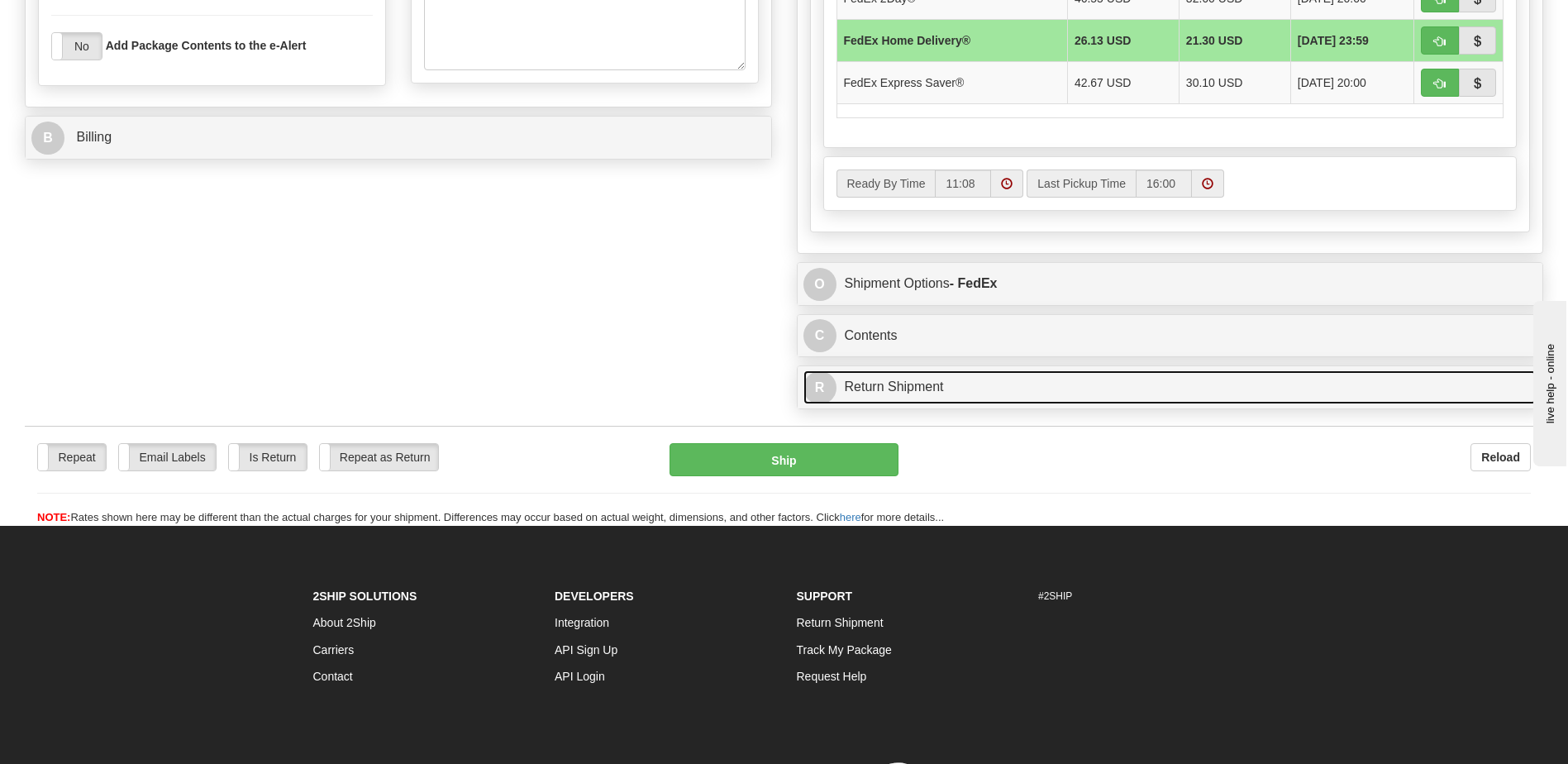
click at [901, 388] on link "R Return Shipment" at bounding box center [1170, 387] width 734 height 34
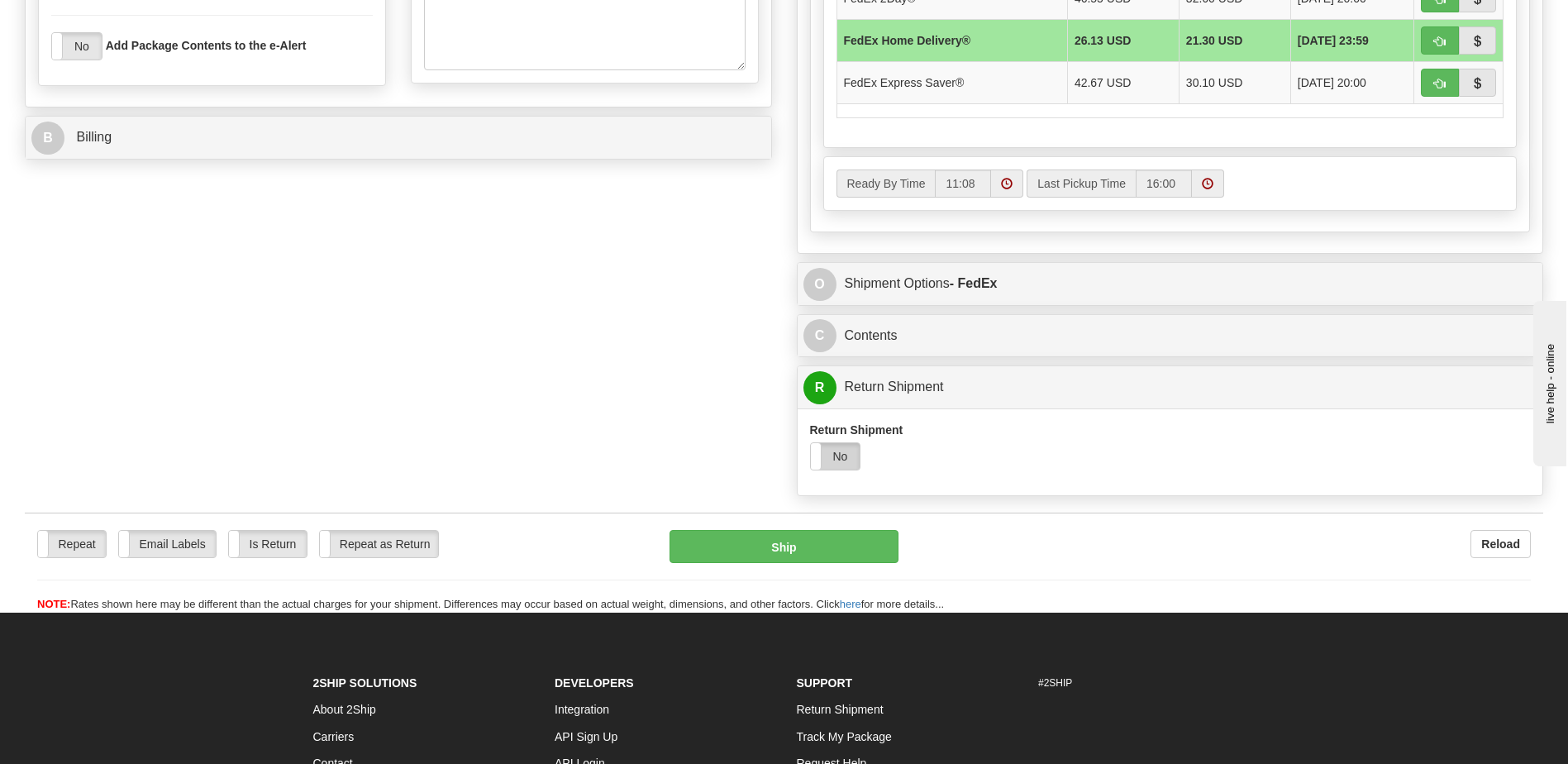
click at [855, 452] on label "No" at bounding box center [835, 455] width 49 height 26
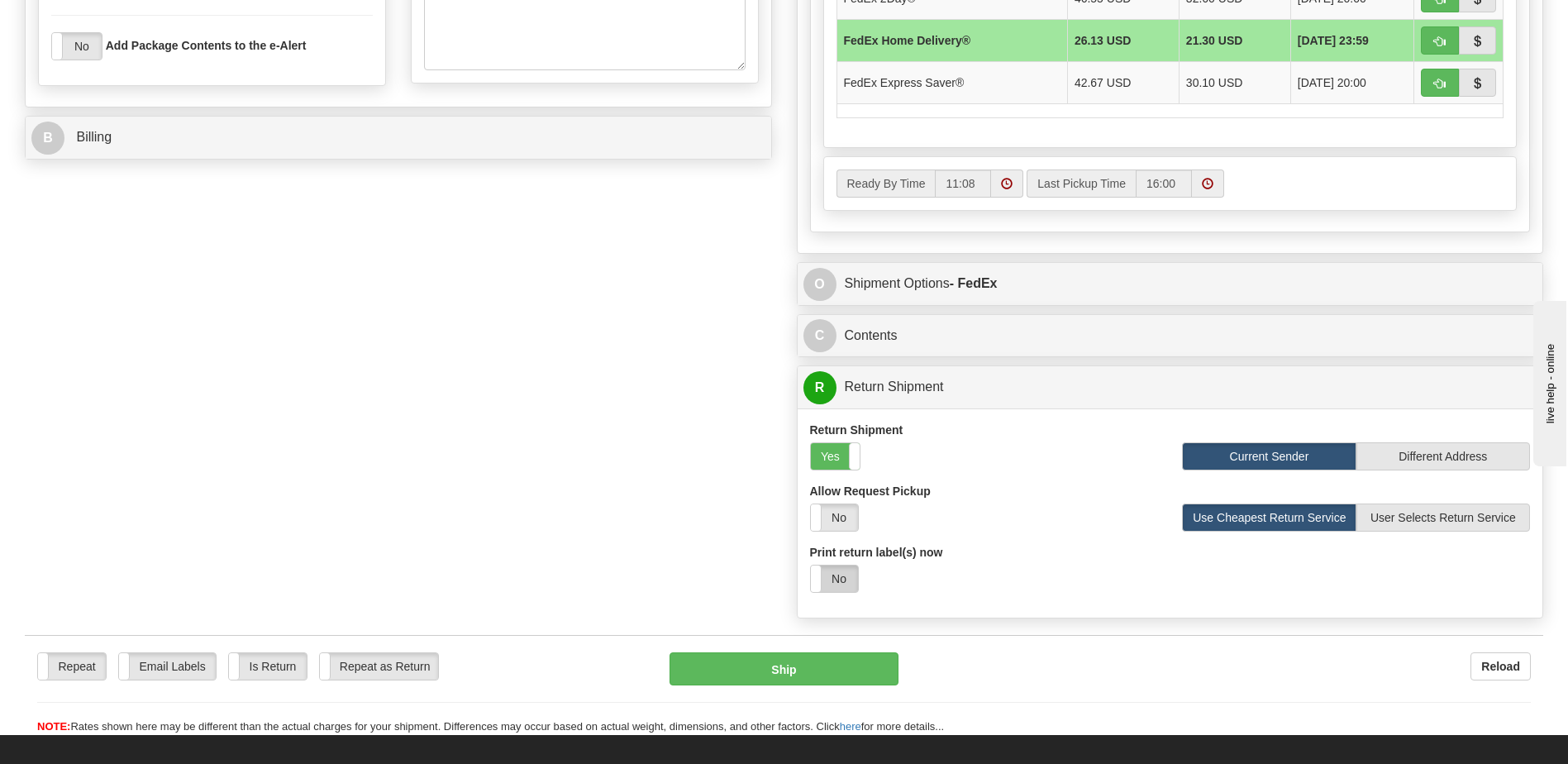
click at [842, 573] on label "No" at bounding box center [834, 578] width 47 height 26
select select "1"
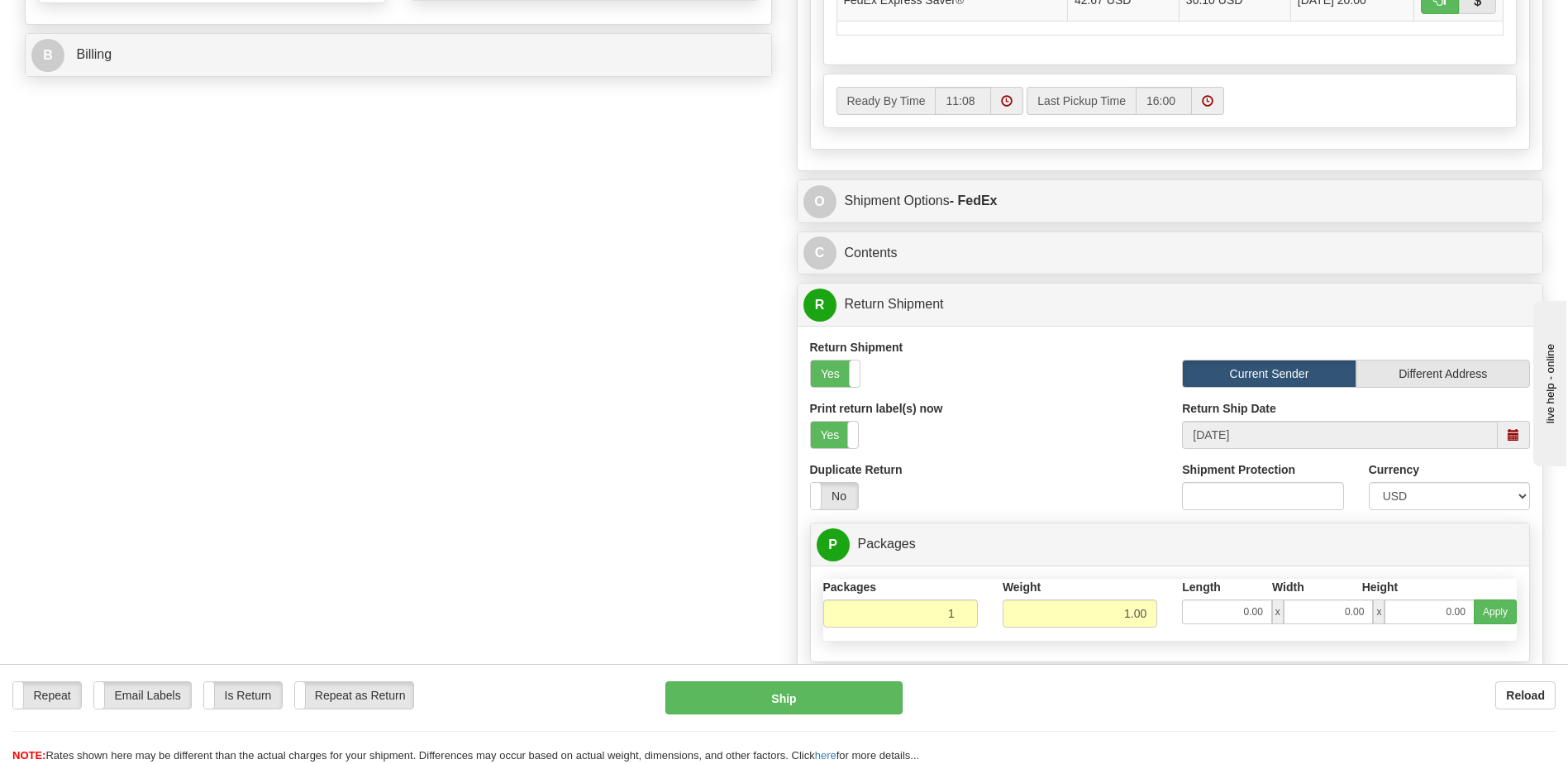
scroll to position [1241, 0]
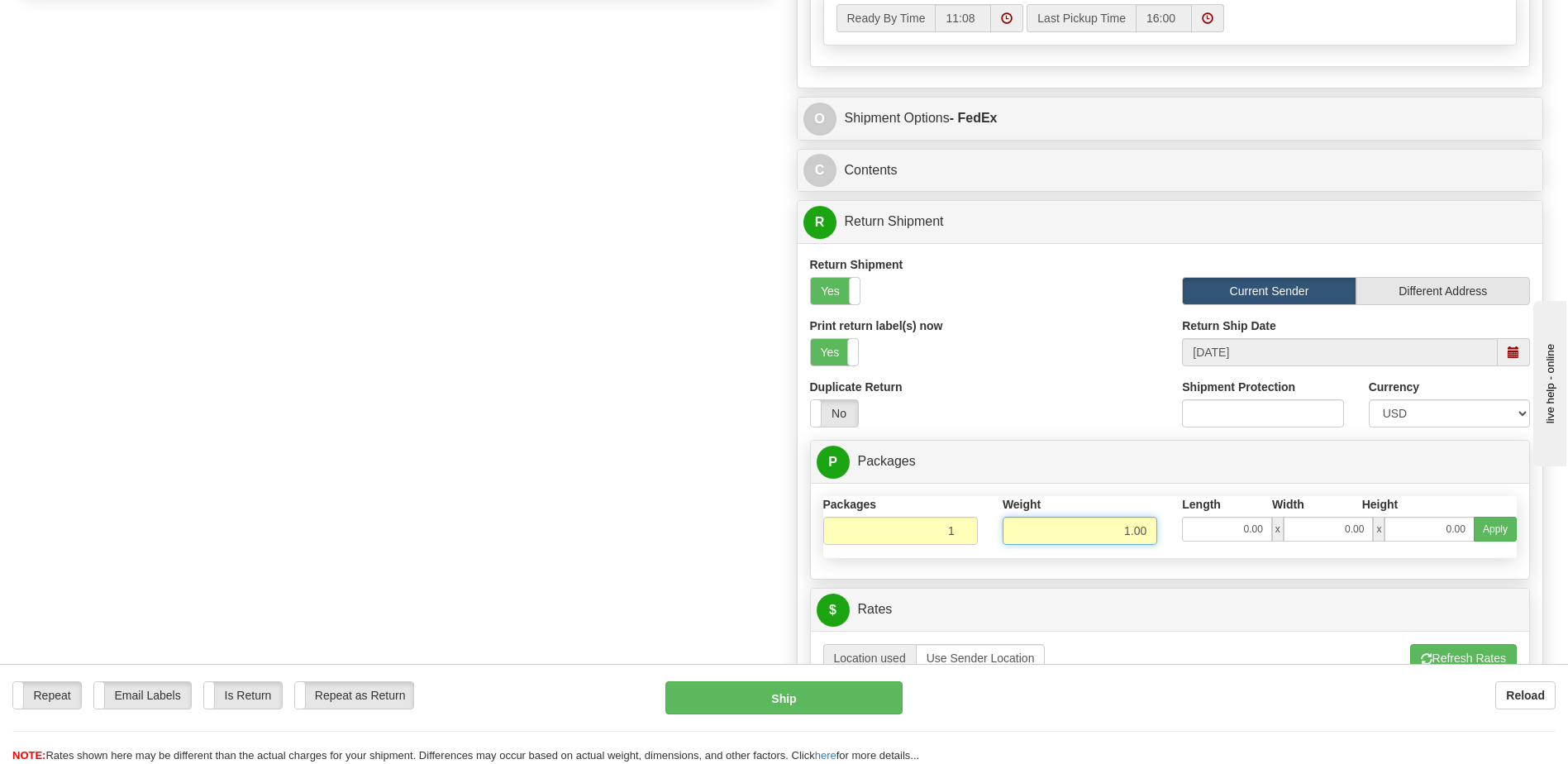
drag, startPoint x: 1126, startPoint y: 535, endPoint x: 1154, endPoint y: 534, distance: 28.0
click at [1154, 534] on input "1.00" at bounding box center [1080, 530] width 155 height 28
type input "8.00"
click at [1234, 528] on input "0.00" at bounding box center [1227, 529] width 90 height 25
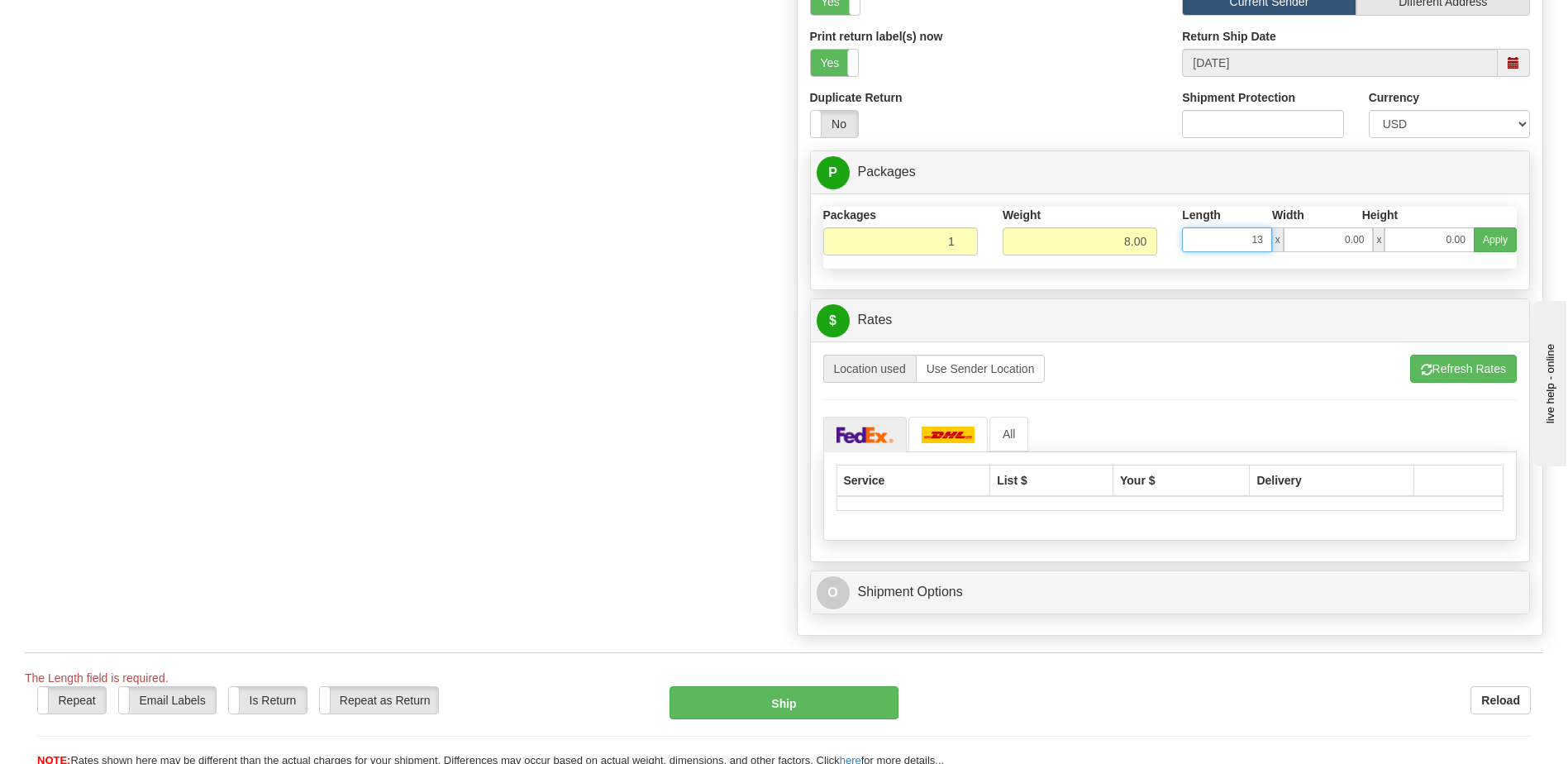
scroll to position [1488, 0]
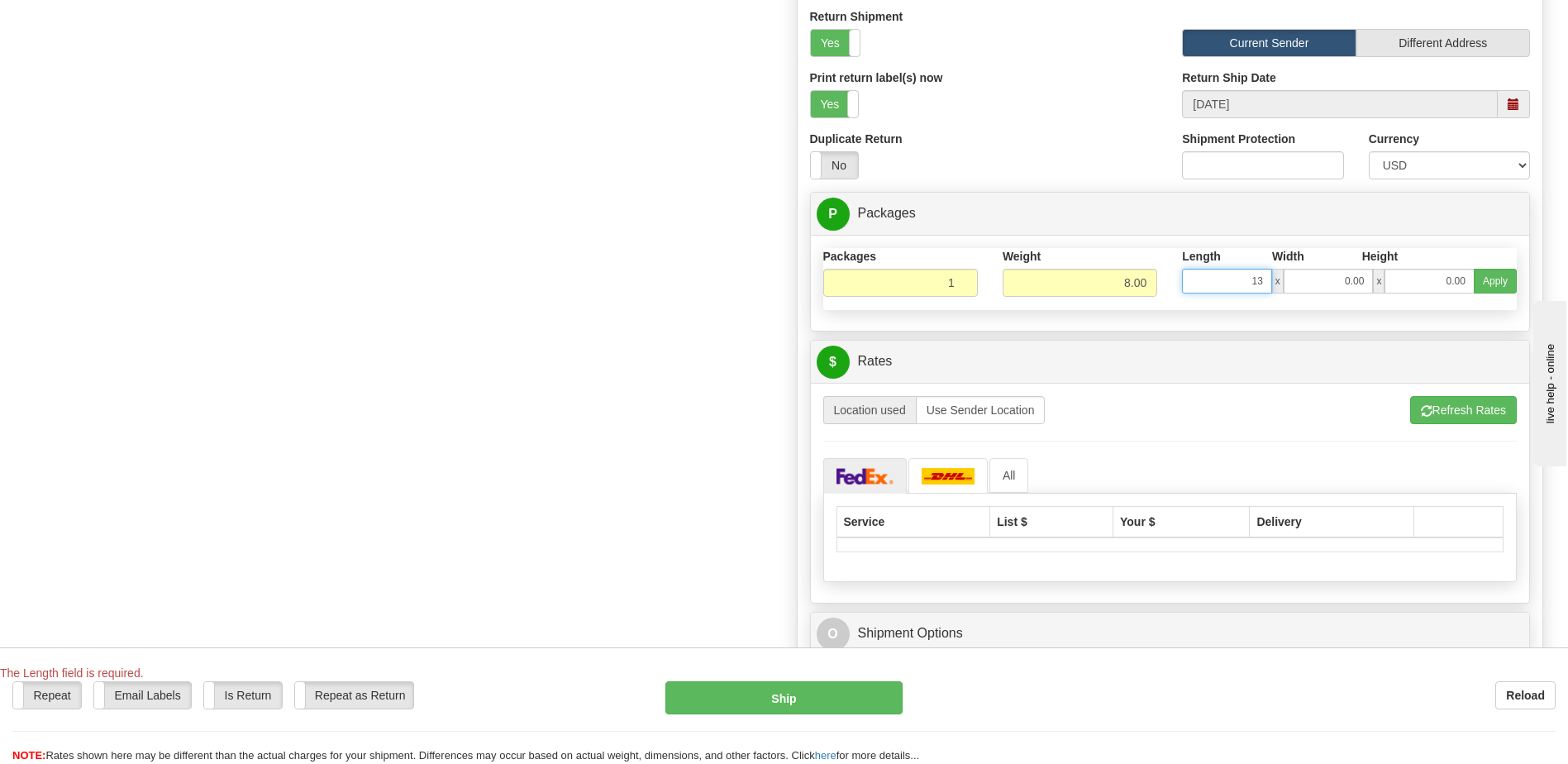
drag, startPoint x: 1250, startPoint y: 287, endPoint x: 1263, endPoint y: 282, distance: 13.9
click at [1263, 282] on input "13" at bounding box center [1227, 281] width 90 height 25
type input "16.00"
drag, startPoint x: 1344, startPoint y: 283, endPoint x: 1373, endPoint y: 283, distance: 29.0
click at [1373, 283] on input "0.00" at bounding box center [1328, 281] width 90 height 25
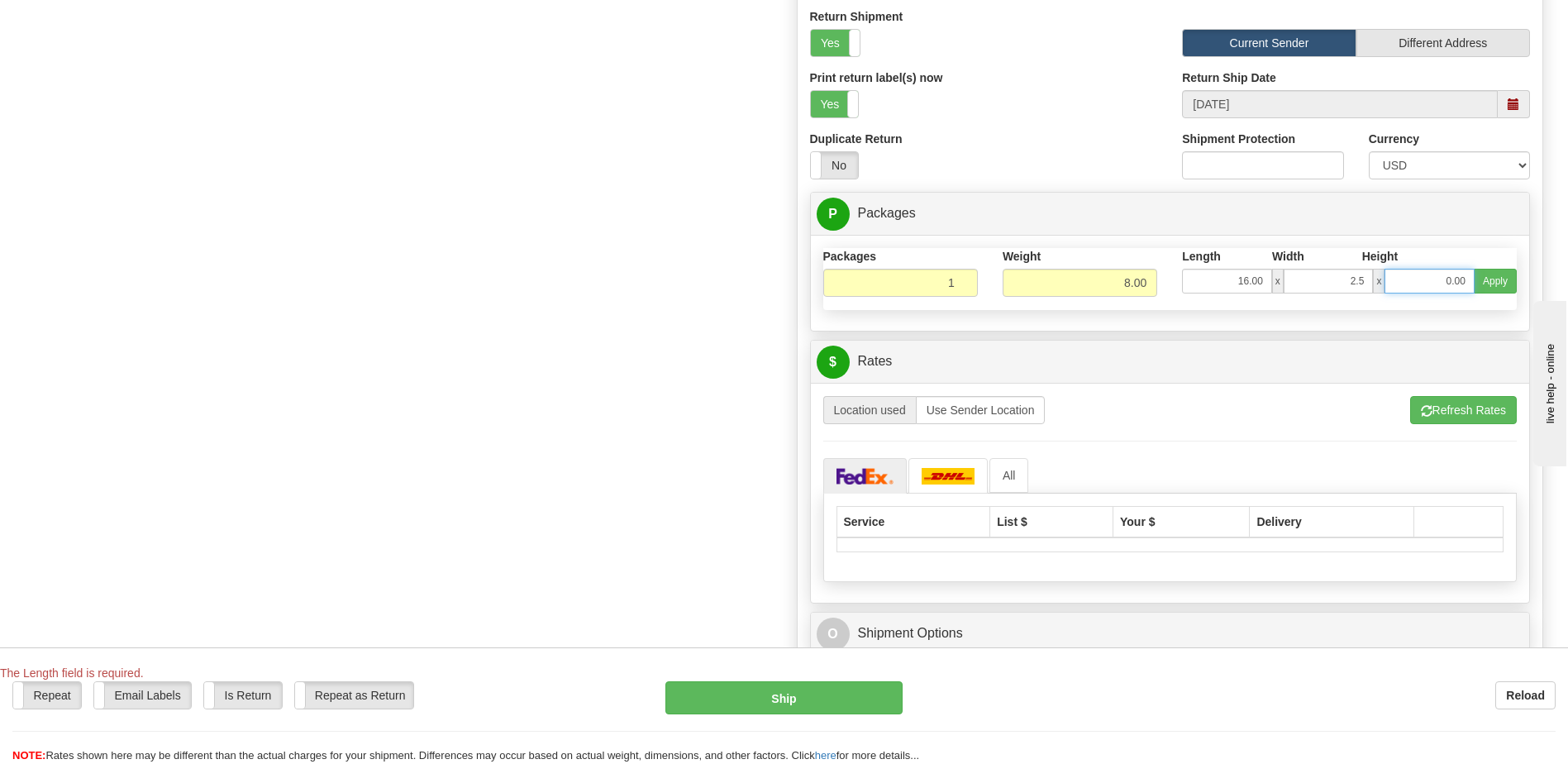
type input "2.50"
click at [1417, 278] on input "0.00" at bounding box center [1429, 281] width 90 height 25
type input "13.50"
click at [1499, 271] on button "Apply" at bounding box center [1495, 281] width 43 height 25
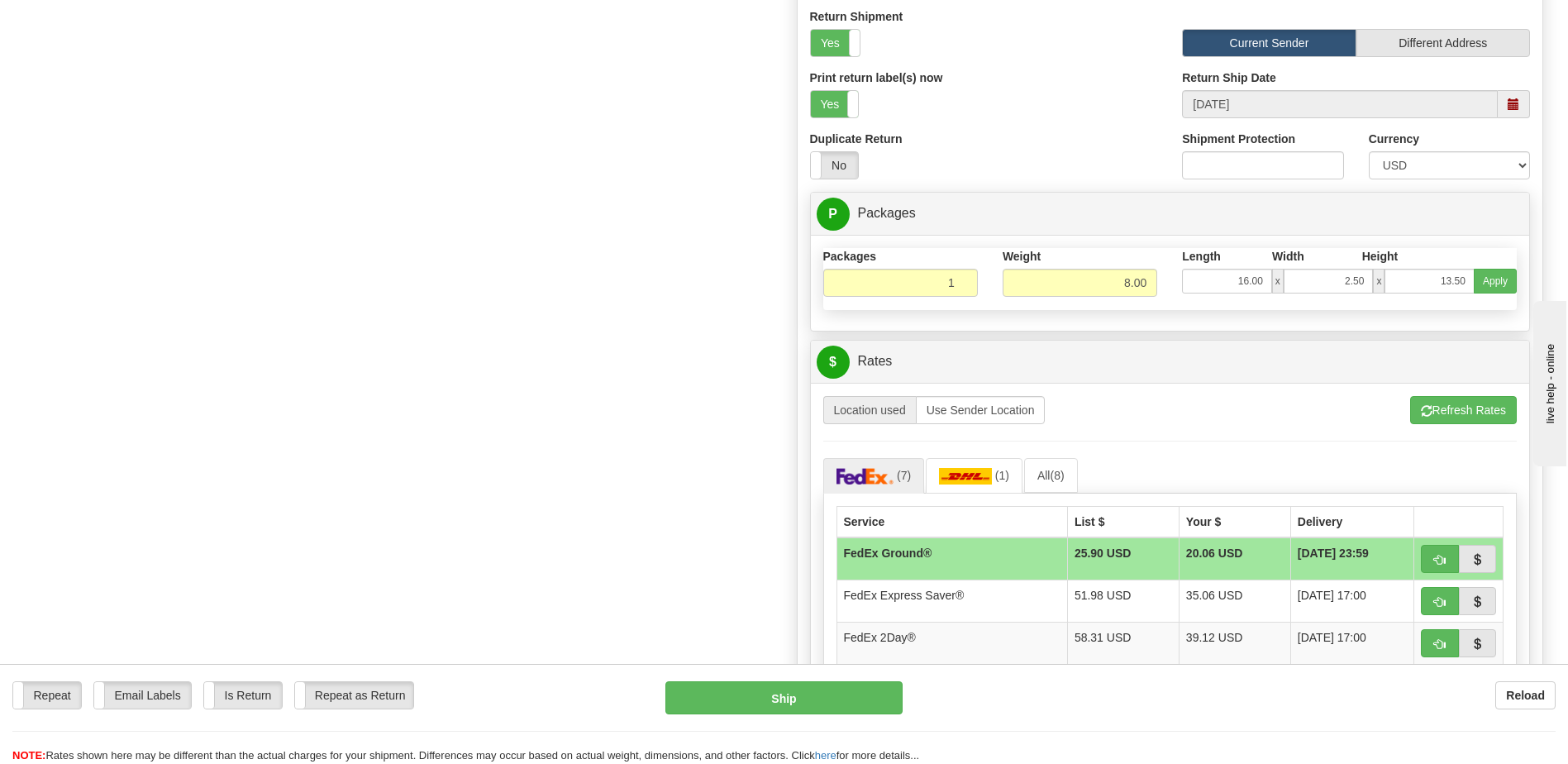
click at [957, 559] on td "FedEx Ground®" at bounding box center [951, 559] width 231 height 43
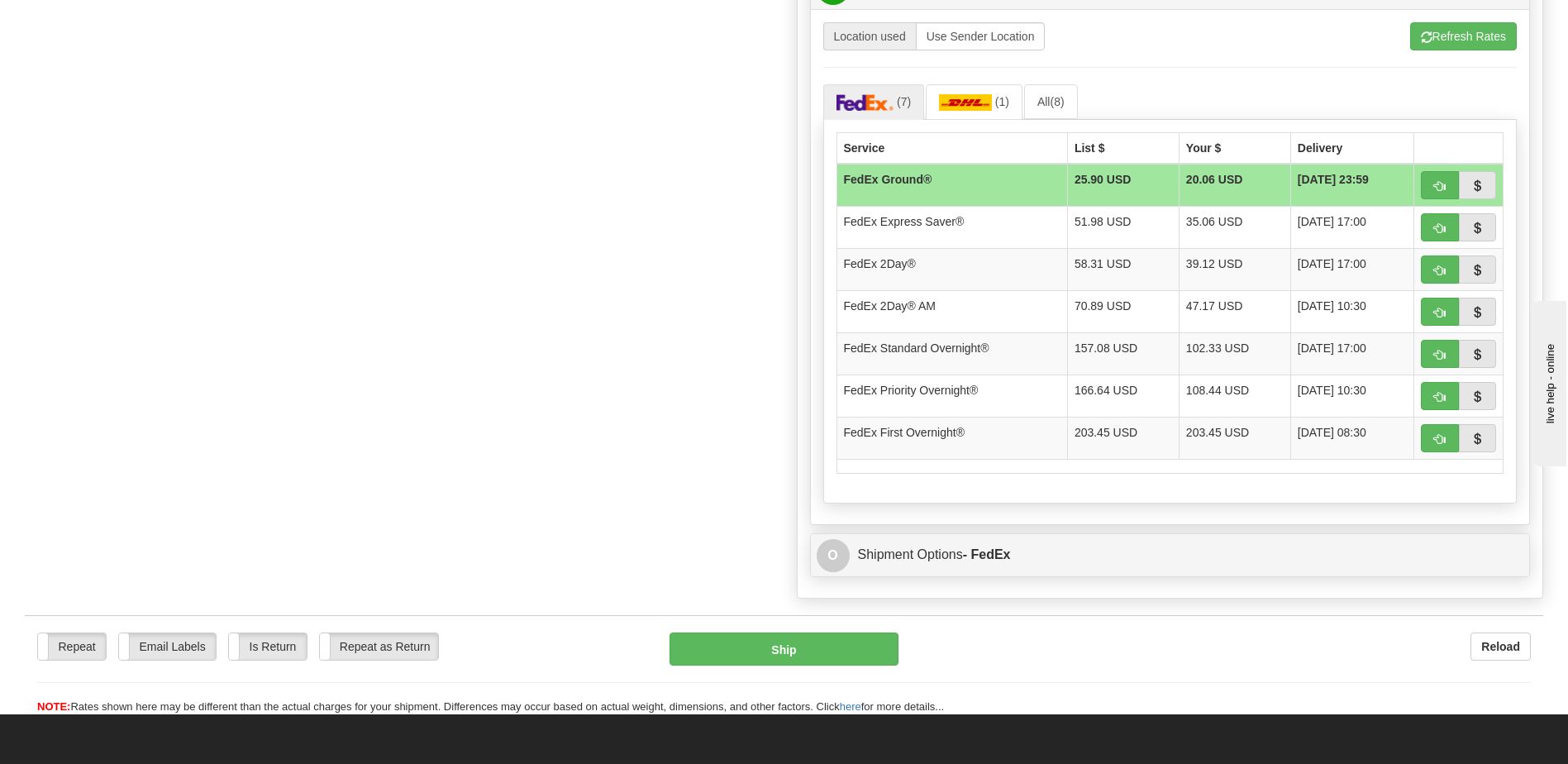
scroll to position [1902, 0]
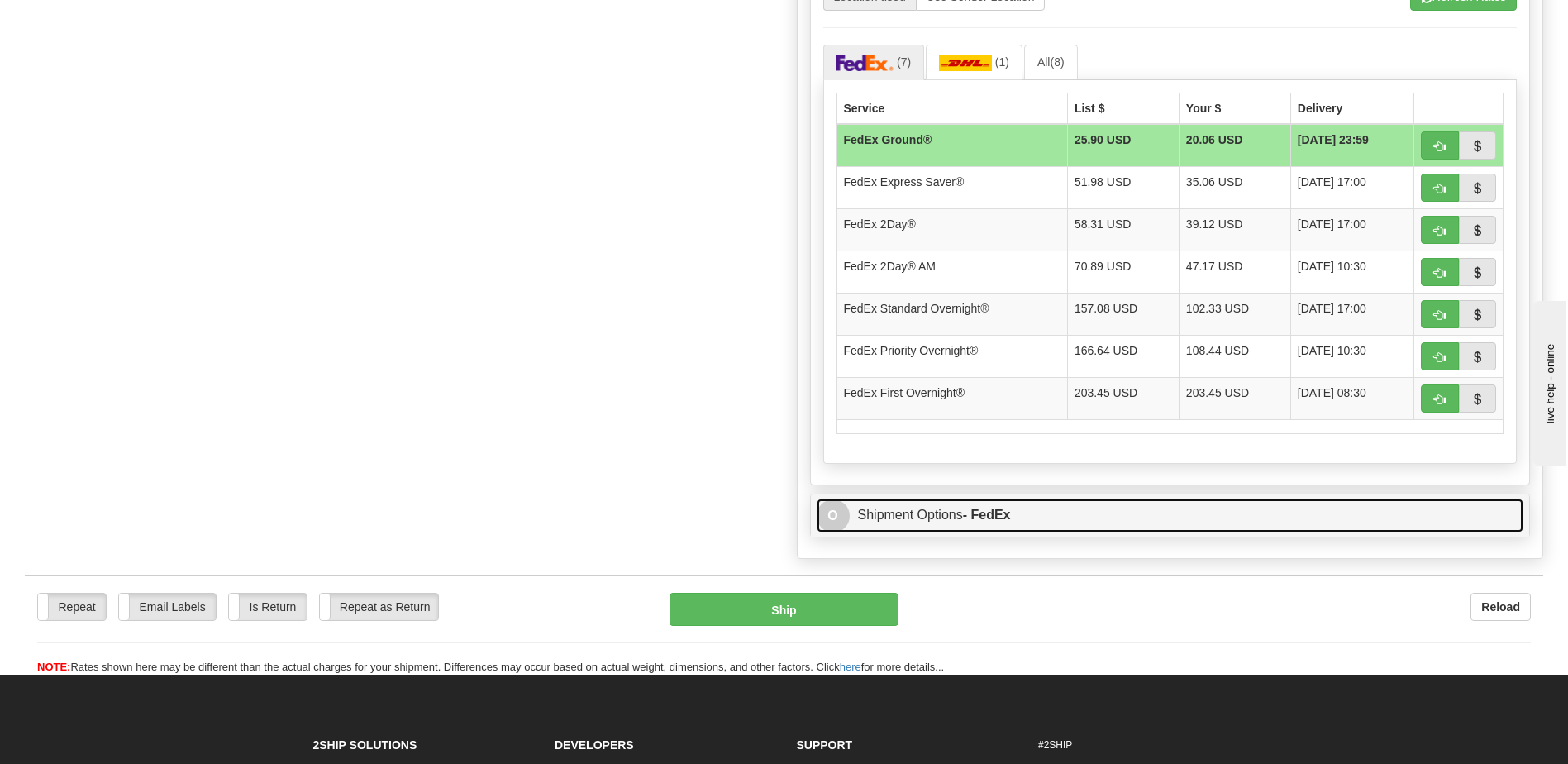
click at [950, 514] on link "O Shipment Options - FedEx" at bounding box center [1171, 515] width 708 height 34
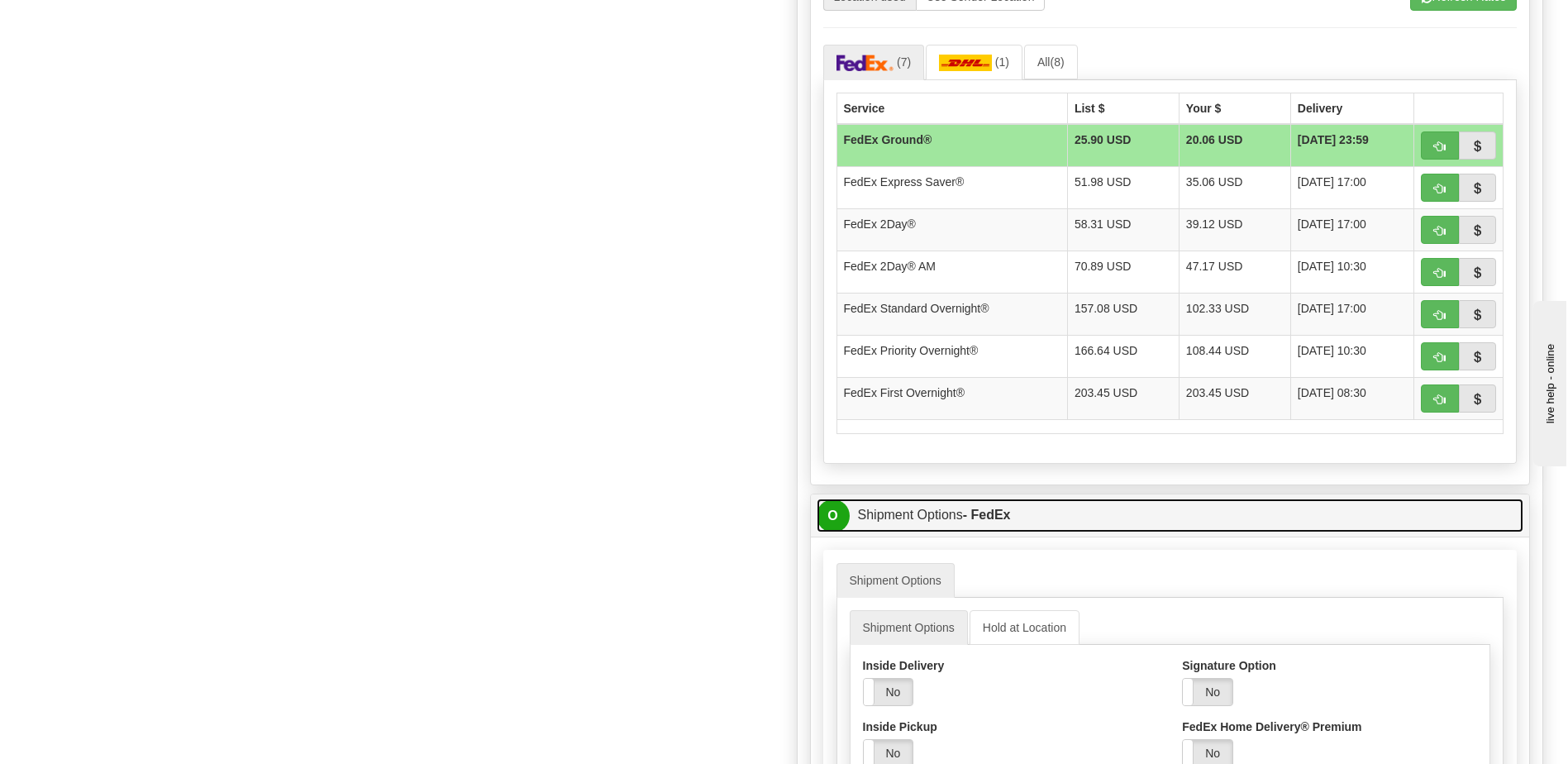
click at [950, 514] on link "O Shipment Options - FedEx" at bounding box center [1171, 515] width 708 height 34
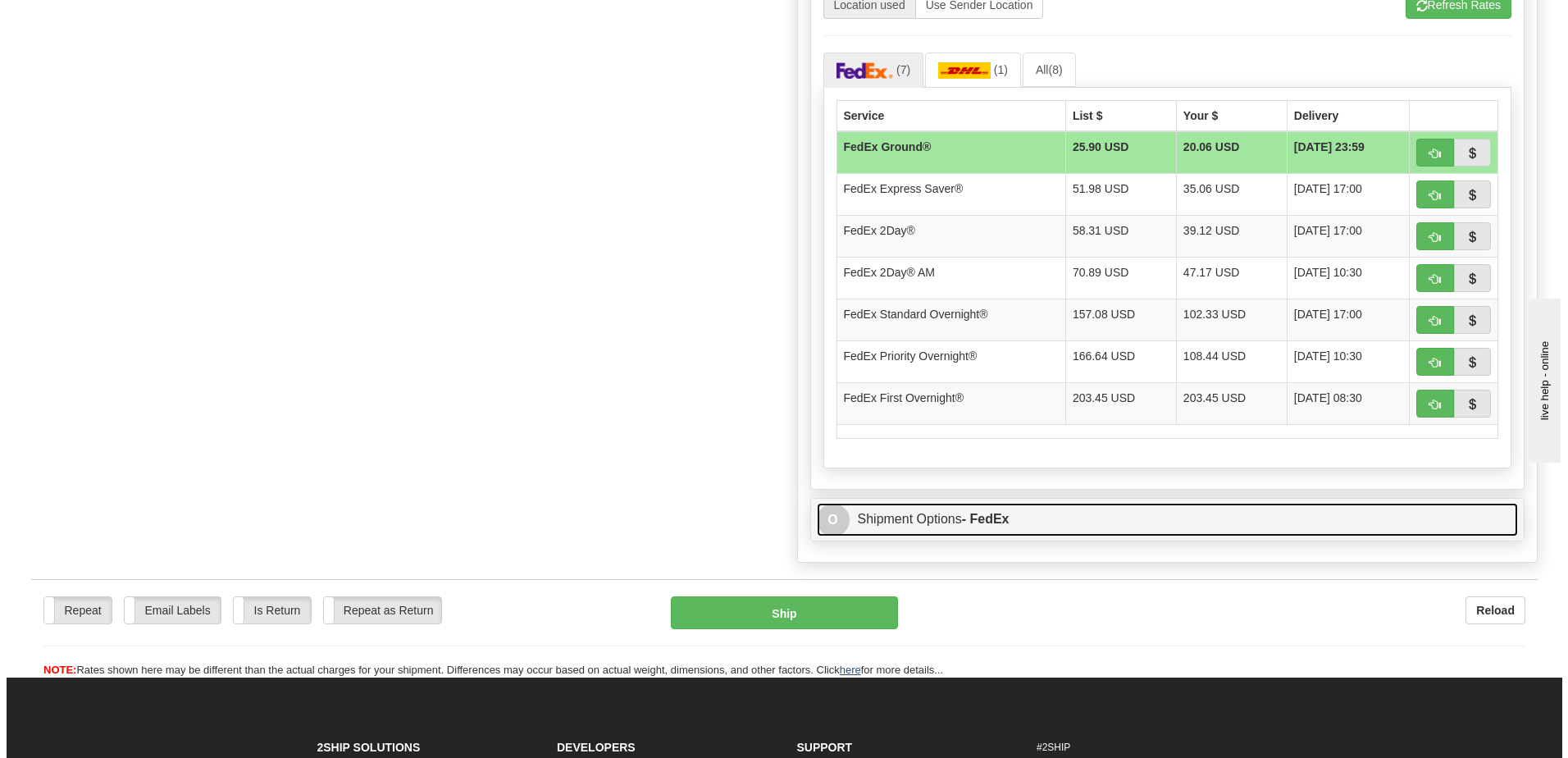
scroll to position [2051, 0]
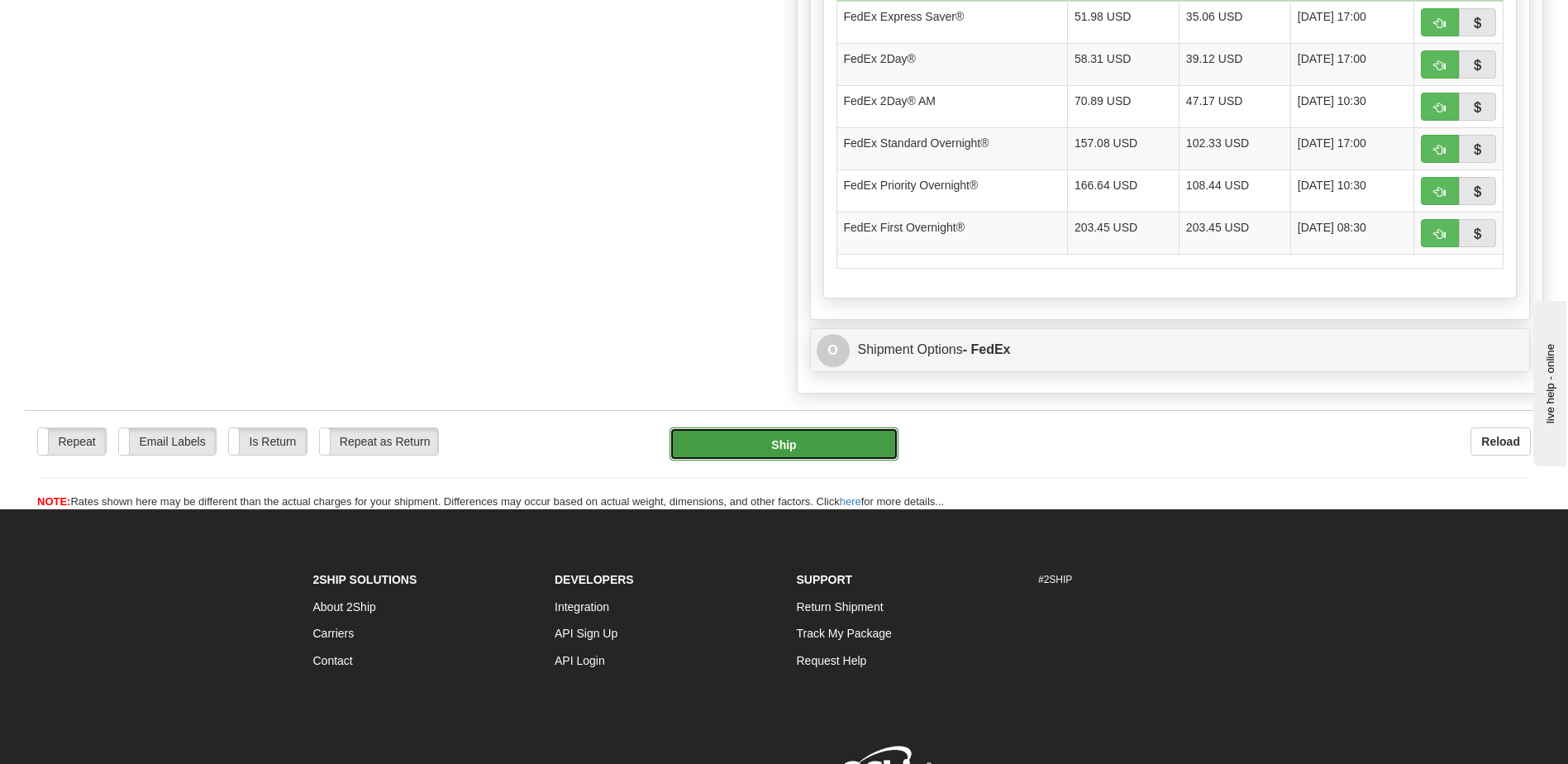
click at [791, 446] on button "Ship" at bounding box center [784, 444] width 228 height 33
type input "90"
type input "92"
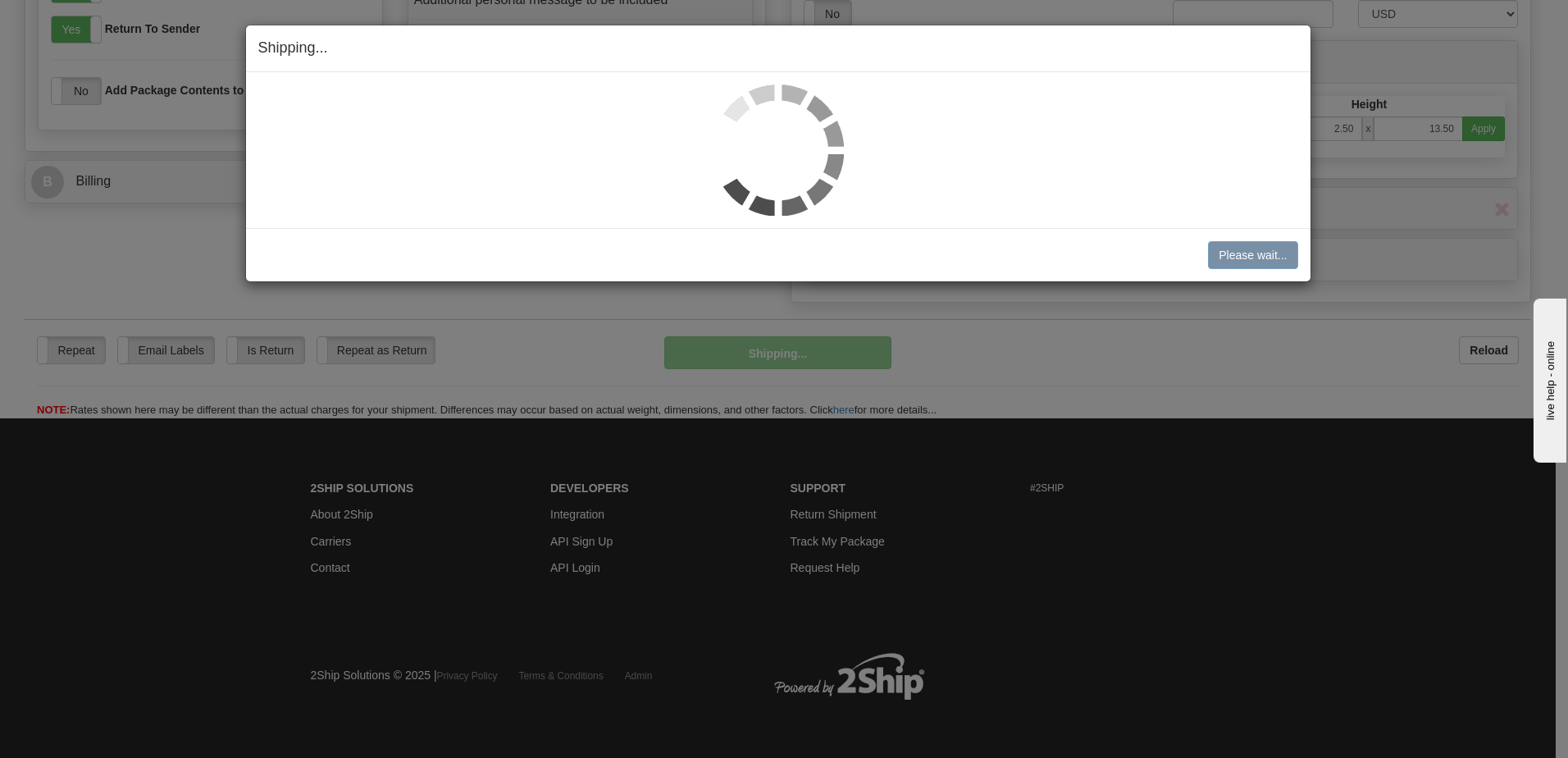
scroll to position [1022, 0]
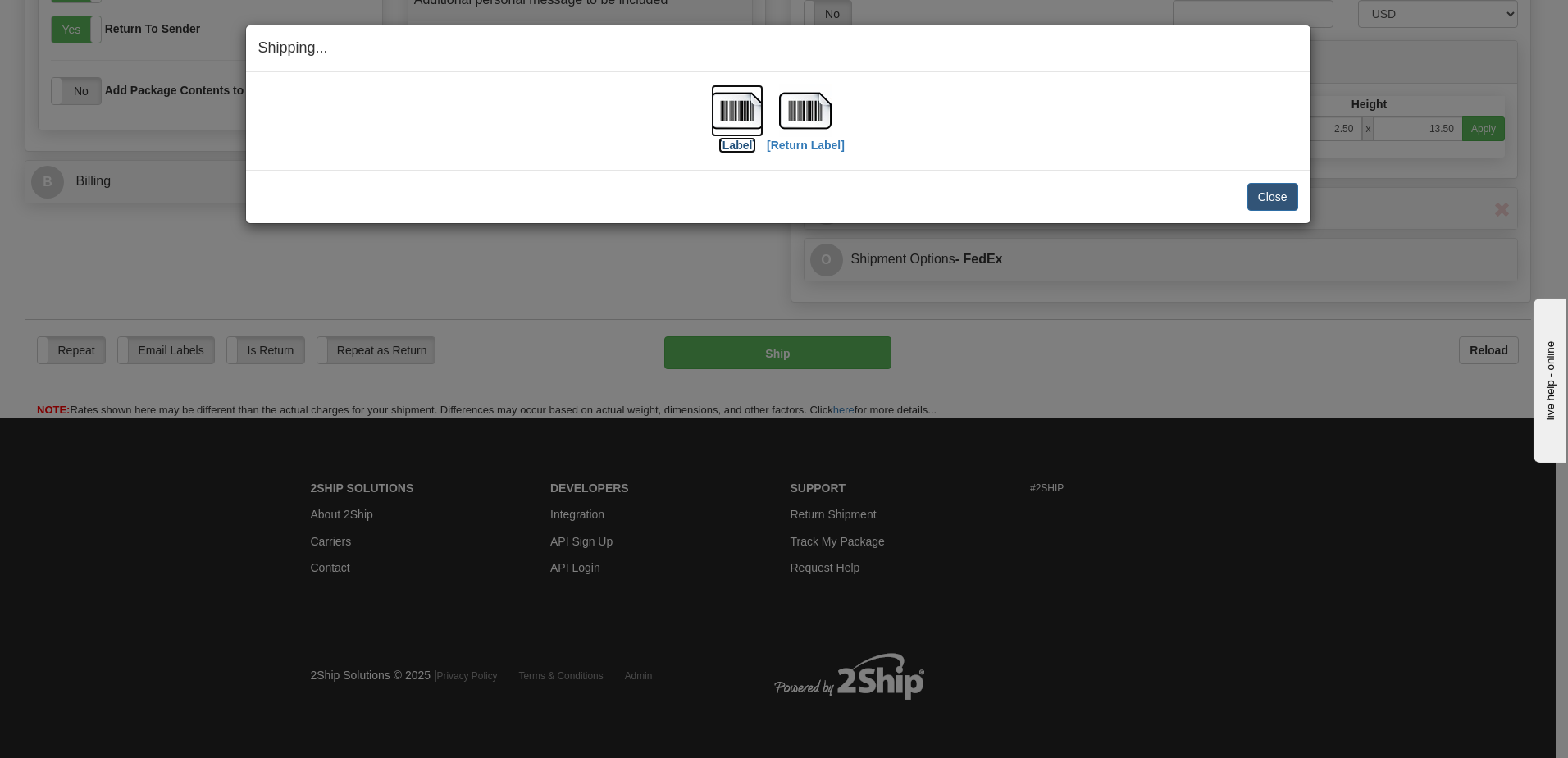
click at [737, 110] on img at bounding box center [737, 110] width 53 height 53
click at [807, 110] on img at bounding box center [805, 110] width 53 height 53
